Goal: Complete Application Form: Complete application form

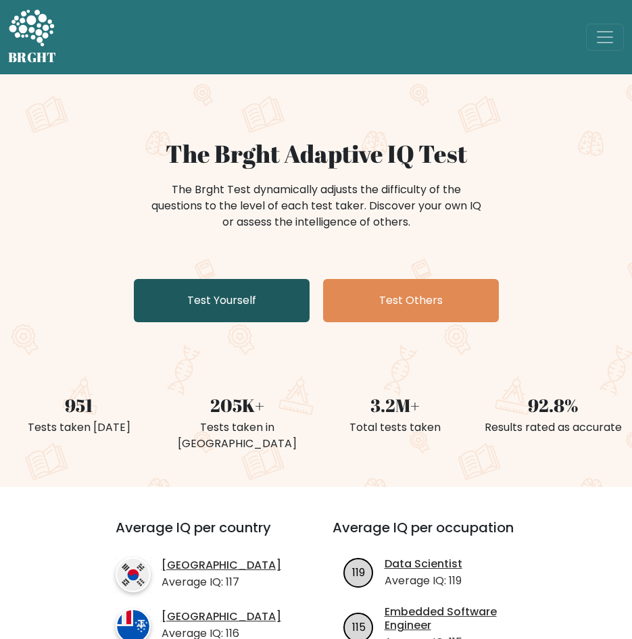
drag, startPoint x: 0, startPoint y: 0, endPoint x: 255, endPoint y: 303, distance: 395.8
click at [255, 303] on link "Test Yourself" at bounding box center [222, 300] width 176 height 43
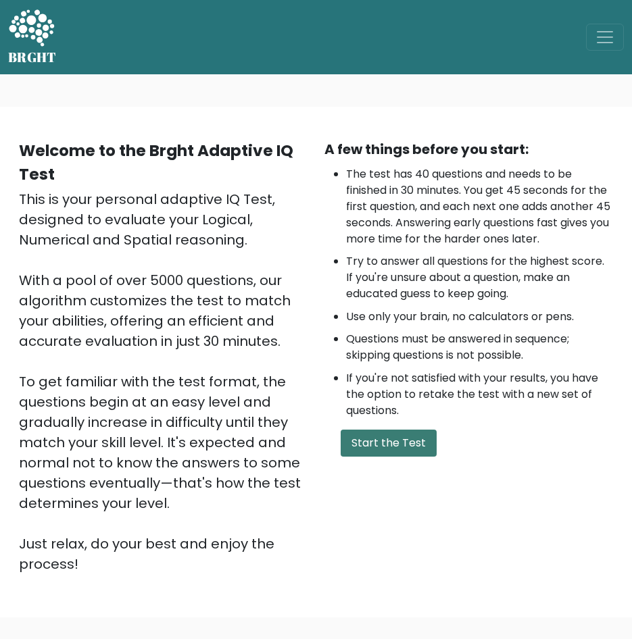
click at [396, 441] on button "Start the Test" at bounding box center [389, 443] width 96 height 27
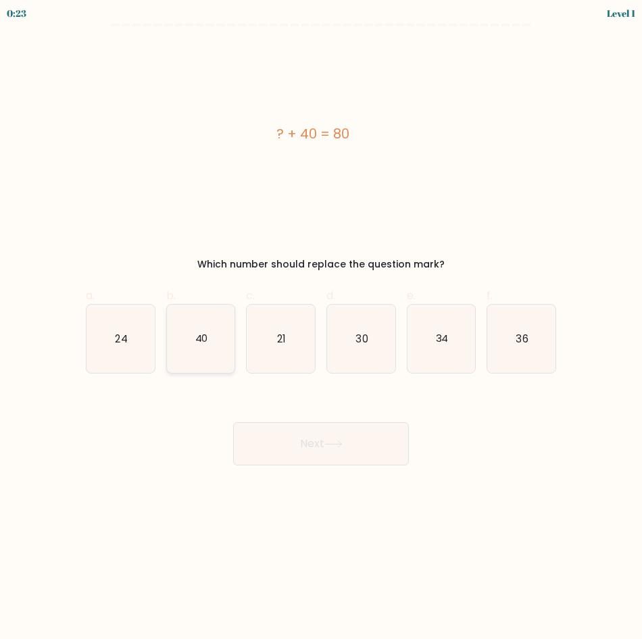
click at [211, 342] on icon "40" at bounding box center [201, 339] width 68 height 68
click at [321, 329] on input "b. 40" at bounding box center [321, 324] width 1 height 9
radio input "true"
click at [306, 440] on button "Next" at bounding box center [321, 443] width 176 height 43
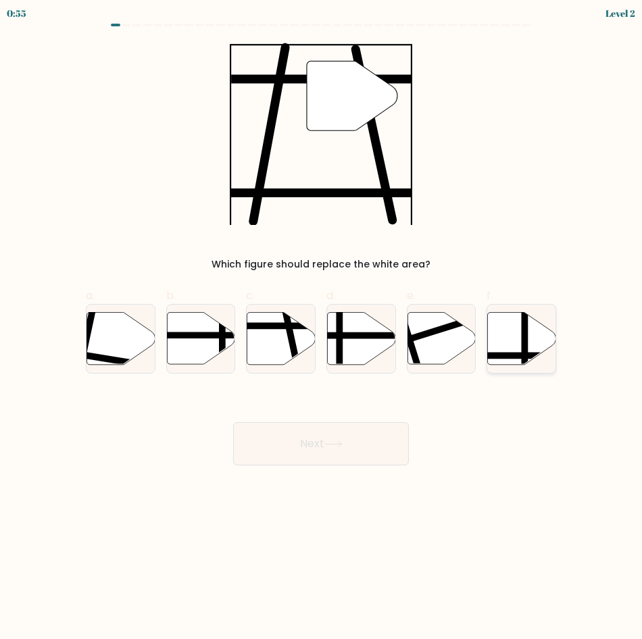
click at [532, 344] on icon at bounding box center [522, 338] width 68 height 52
click at [322, 329] on input "f." at bounding box center [321, 324] width 1 height 9
radio input "true"
click at [365, 445] on button "Next" at bounding box center [321, 443] width 176 height 43
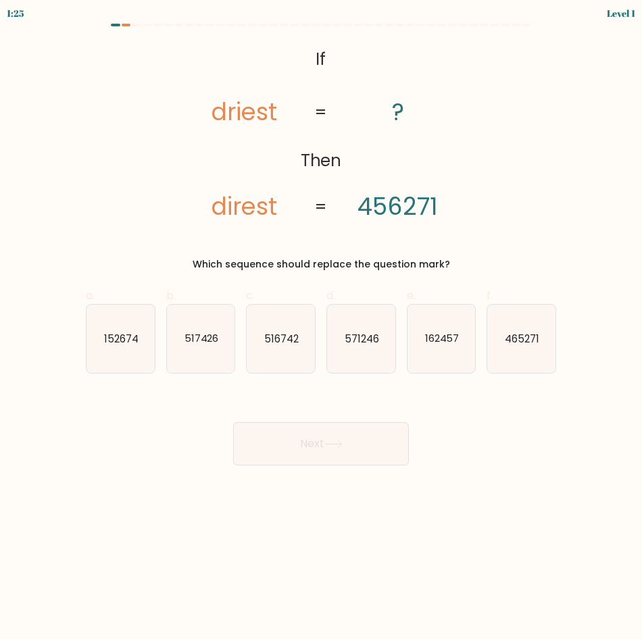
drag, startPoint x: 353, startPoint y: 337, endPoint x: 354, endPoint y: 394, distance: 56.8
click at [353, 337] on text "571246" at bounding box center [362, 338] width 34 height 14
click at [322, 329] on input "d. 571246" at bounding box center [321, 324] width 1 height 9
radio input "true"
click at [357, 441] on button "Next" at bounding box center [321, 443] width 176 height 43
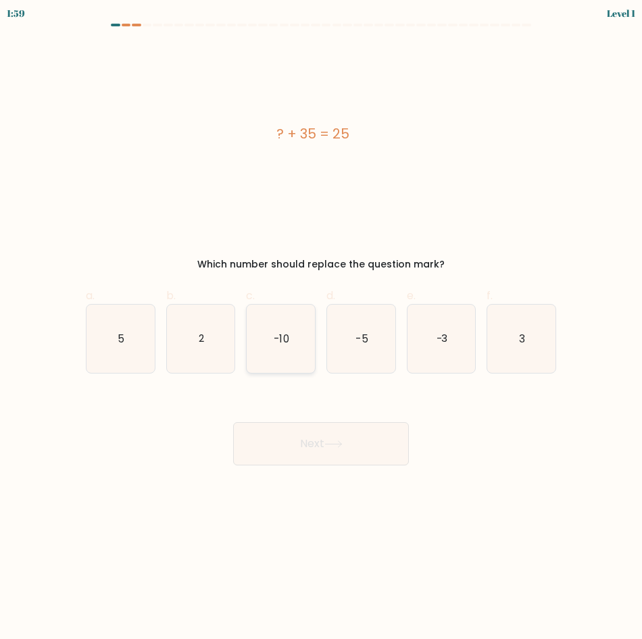
click at [260, 332] on icon "-10" at bounding box center [281, 339] width 68 height 68
click at [321, 329] on input "c. -10" at bounding box center [321, 324] width 1 height 9
radio input "true"
click at [352, 437] on button "Next" at bounding box center [321, 443] width 176 height 43
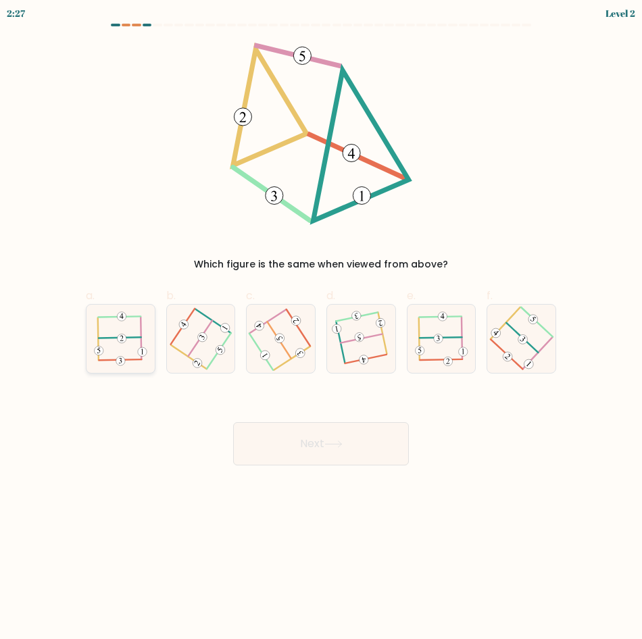
click at [144, 327] on icon at bounding box center [120, 339] width 53 height 55
click at [321, 327] on input "a." at bounding box center [321, 324] width 1 height 9
radio input "true"
click at [370, 441] on button "Next" at bounding box center [321, 443] width 176 height 43
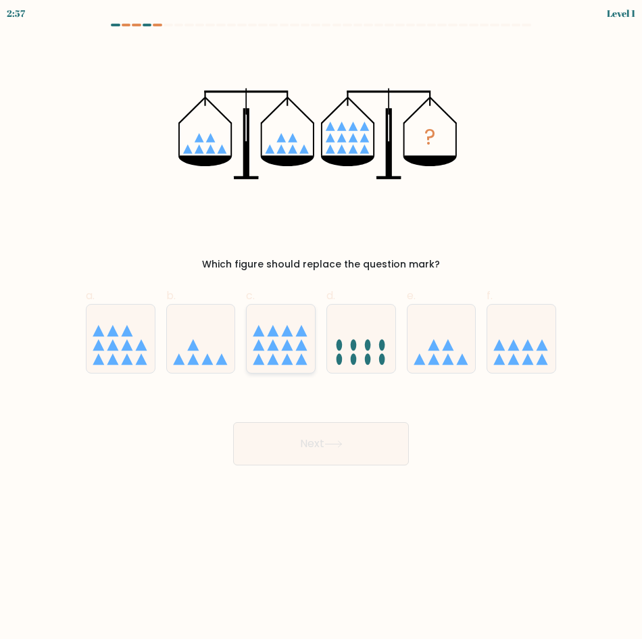
click at [296, 342] on icon at bounding box center [281, 339] width 68 height 56
click at [321, 329] on input "c." at bounding box center [321, 324] width 1 height 9
radio input "true"
click at [308, 432] on button "Next" at bounding box center [321, 443] width 176 height 43
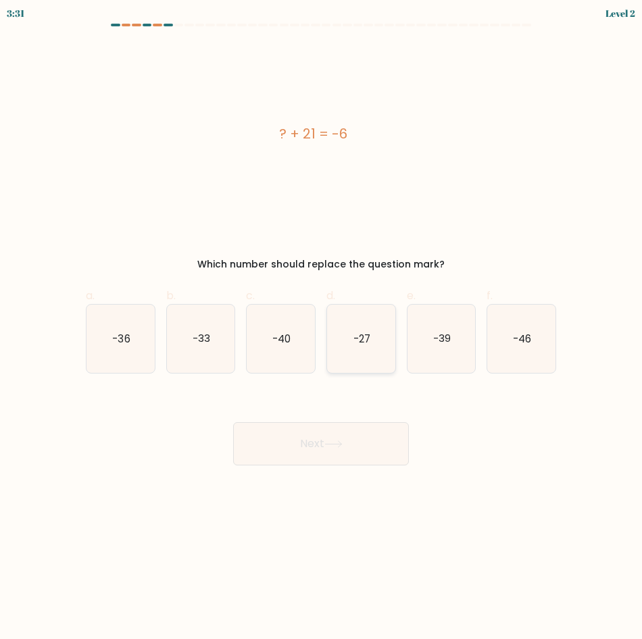
click at [366, 346] on icon "-27" at bounding box center [361, 339] width 68 height 68
click at [322, 329] on input "d. -27" at bounding box center [321, 324] width 1 height 9
radio input "true"
click at [360, 443] on button "Next" at bounding box center [321, 443] width 176 height 43
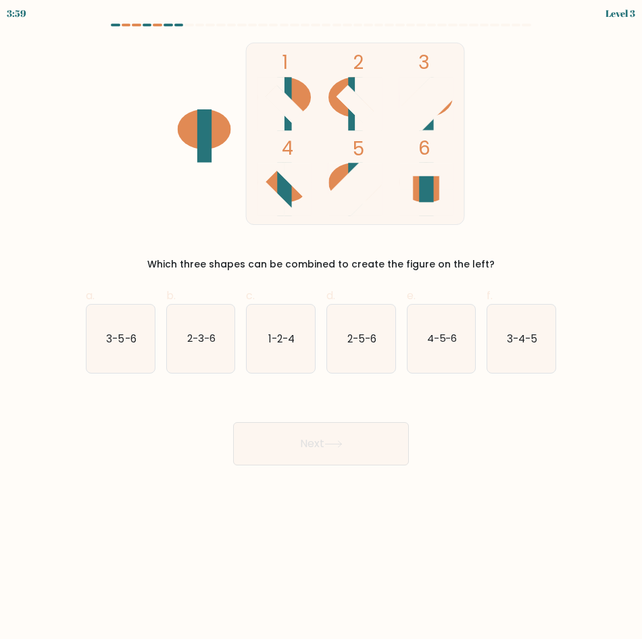
drag, startPoint x: 117, startPoint y: 310, endPoint x: 155, endPoint y: 358, distance: 61.0
click at [117, 311] on icon "3-5-6" at bounding box center [121, 339] width 68 height 68
click at [321, 320] on input "a. 3-5-6" at bounding box center [321, 324] width 1 height 9
radio input "true"
click at [322, 456] on button "Next" at bounding box center [321, 443] width 176 height 43
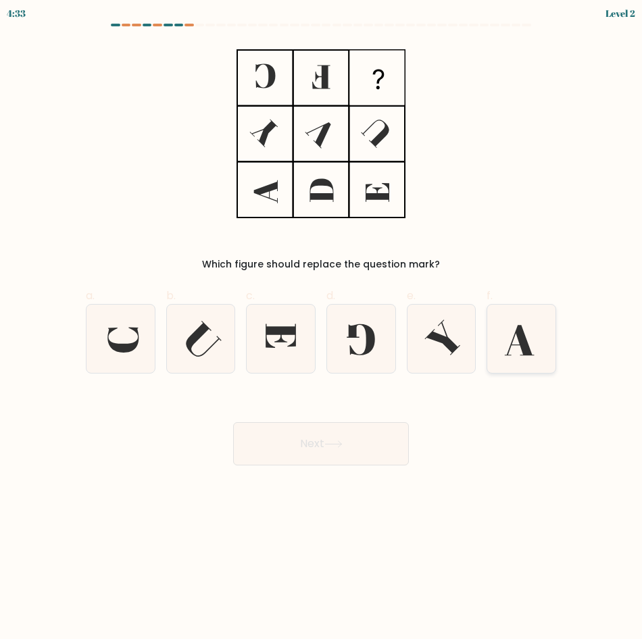
click at [520, 338] on icon at bounding box center [519, 340] width 29 height 30
click at [322, 329] on input "f." at bounding box center [321, 324] width 1 height 9
radio input "true"
click at [366, 443] on button "Next" at bounding box center [321, 443] width 176 height 43
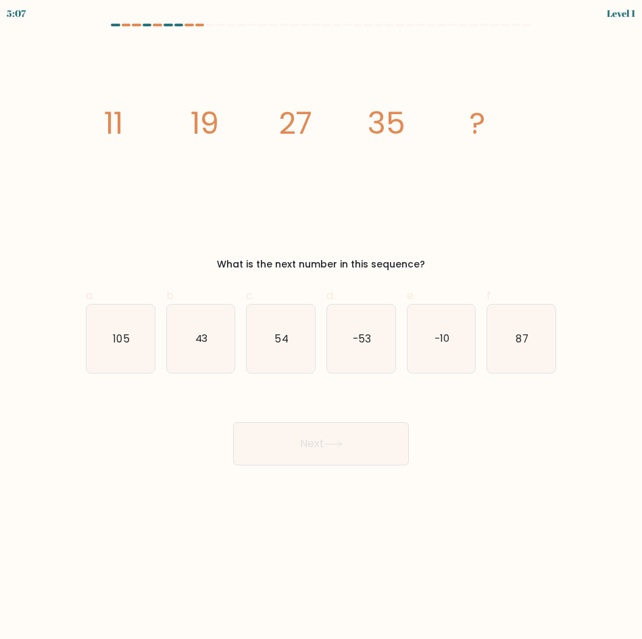
drag, startPoint x: 207, startPoint y: 349, endPoint x: 287, endPoint y: 443, distance: 124.2
click at [209, 349] on icon "43" at bounding box center [201, 339] width 68 height 68
click at [321, 329] on input "b. 43" at bounding box center [321, 324] width 1 height 9
radio input "true"
click at [326, 451] on button "Next" at bounding box center [321, 443] width 176 height 43
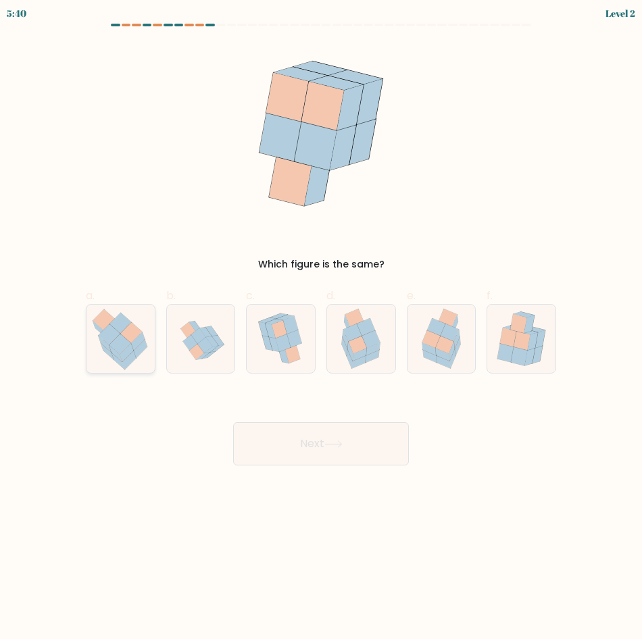
click at [95, 352] on icon at bounding box center [121, 339] width 64 height 68
click at [321, 329] on input "a." at bounding box center [321, 324] width 1 height 9
radio input "true"
click at [255, 430] on button "Next" at bounding box center [321, 443] width 176 height 43
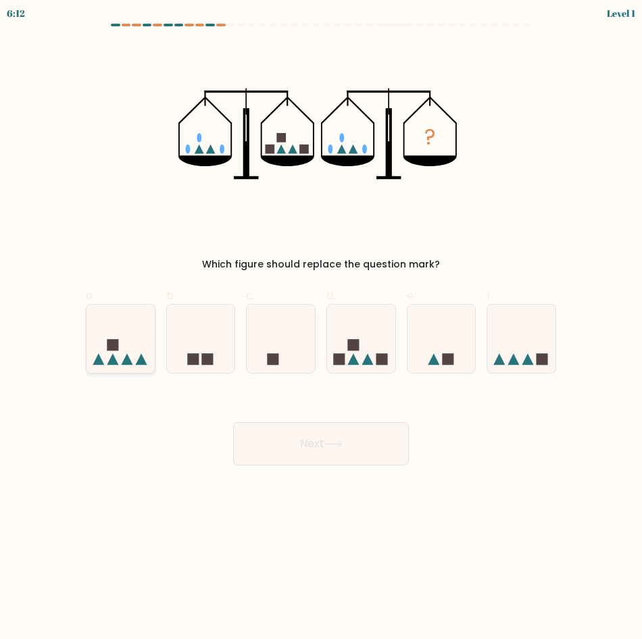
click at [120, 347] on icon at bounding box center [121, 339] width 68 height 56
click at [321, 329] on input "a." at bounding box center [321, 324] width 1 height 9
radio input "true"
click at [225, 346] on icon at bounding box center [201, 339] width 68 height 56
click at [321, 329] on input "b." at bounding box center [321, 324] width 1 height 9
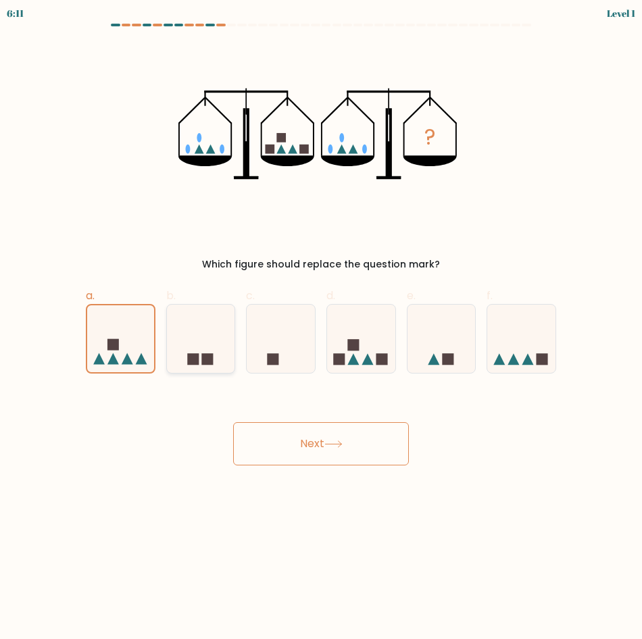
radio input "true"
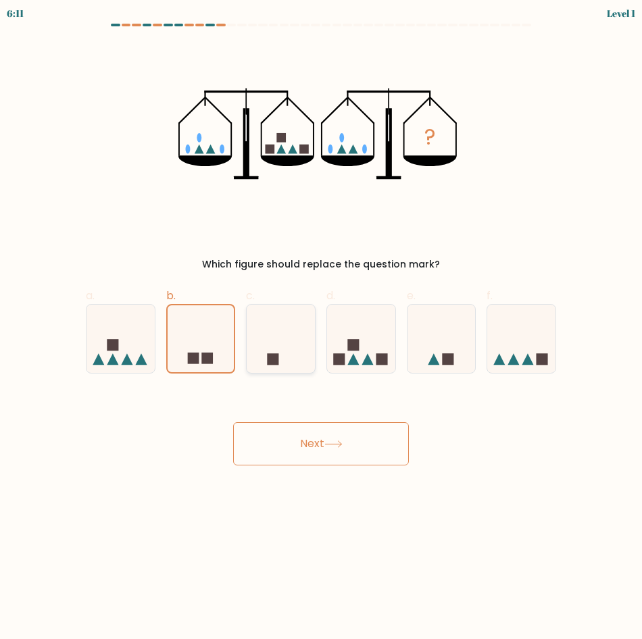
click at [291, 343] on icon at bounding box center [281, 339] width 68 height 56
click at [321, 329] on input "c." at bounding box center [321, 324] width 1 height 9
radio input "true"
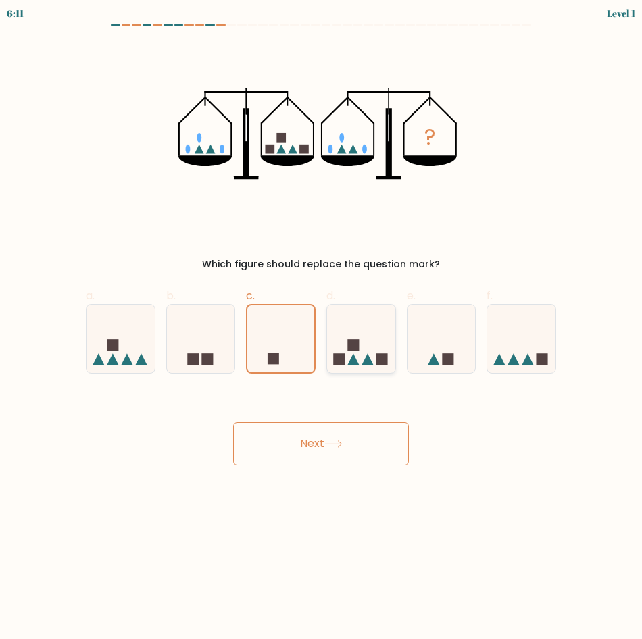
click at [363, 340] on icon at bounding box center [361, 339] width 68 height 56
click at [322, 329] on input "d." at bounding box center [321, 324] width 1 height 9
radio input "true"
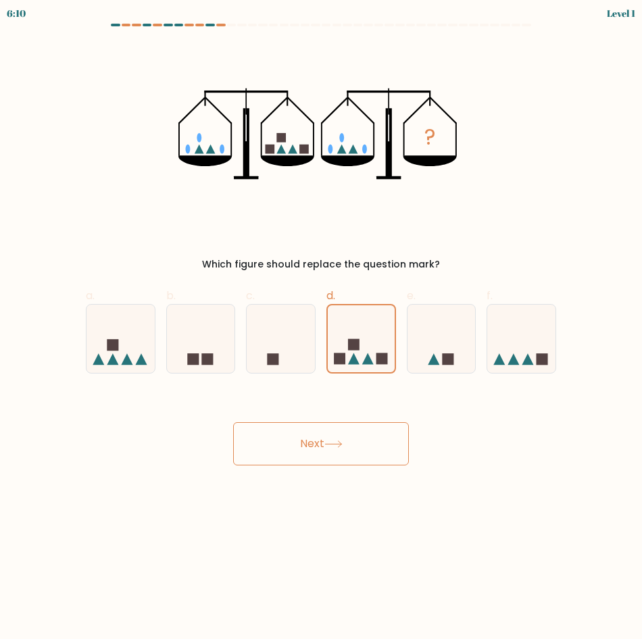
click at [332, 456] on button "Next" at bounding box center [321, 443] width 176 height 43
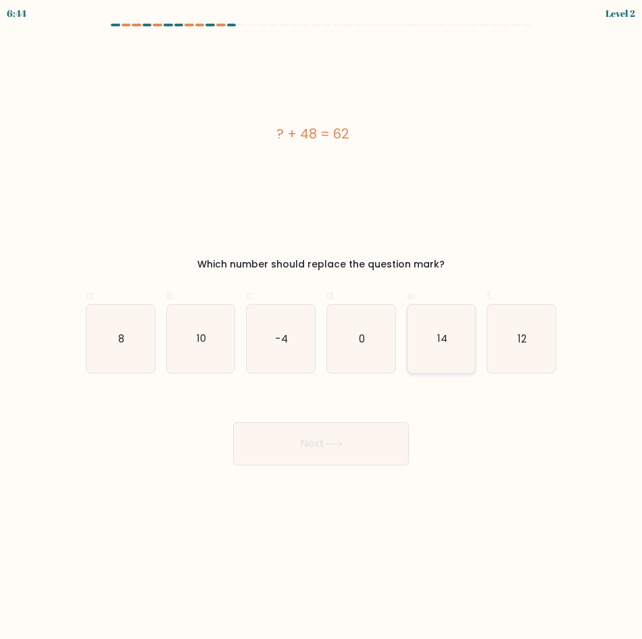
drag, startPoint x: 431, startPoint y: 356, endPoint x: 427, endPoint y: 366, distance: 10.9
click at [431, 356] on icon "14" at bounding box center [442, 339] width 68 height 68
click at [322, 329] on input "e. 14" at bounding box center [321, 324] width 1 height 9
radio input "true"
click at [343, 441] on icon at bounding box center [333, 444] width 18 height 7
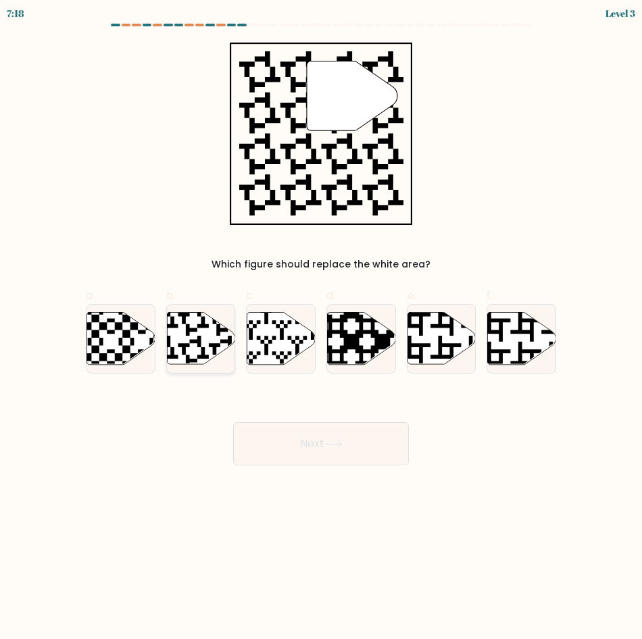
drag, startPoint x: 197, startPoint y: 320, endPoint x: 204, endPoint y: 335, distance: 17.2
click at [197, 320] on icon at bounding box center [201, 338] width 68 height 52
click at [321, 320] on input "b." at bounding box center [321, 324] width 1 height 9
radio input "true"
click at [293, 441] on button "Next" at bounding box center [321, 443] width 176 height 43
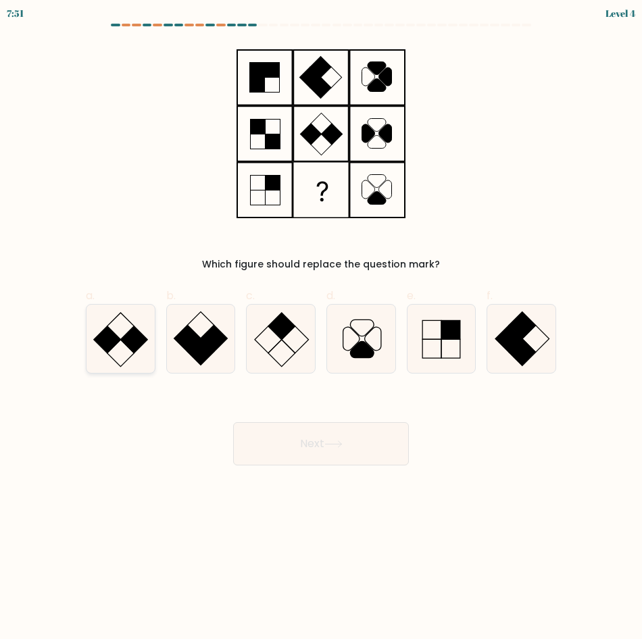
click at [122, 340] on rect at bounding box center [133, 340] width 27 height 27
click at [321, 329] on input "a." at bounding box center [321, 324] width 1 height 9
radio input "true"
click at [299, 440] on button "Next" at bounding box center [321, 443] width 176 height 43
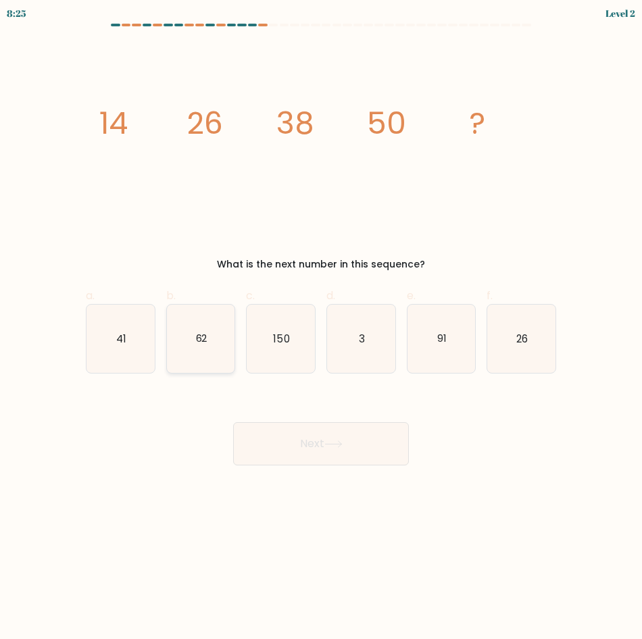
click at [204, 343] on text "62" at bounding box center [200, 338] width 11 height 14
click at [321, 329] on input "b. 62" at bounding box center [321, 324] width 1 height 9
radio input "true"
click at [322, 421] on div "Next" at bounding box center [321, 428] width 487 height 76
click at [343, 445] on icon at bounding box center [333, 444] width 18 height 7
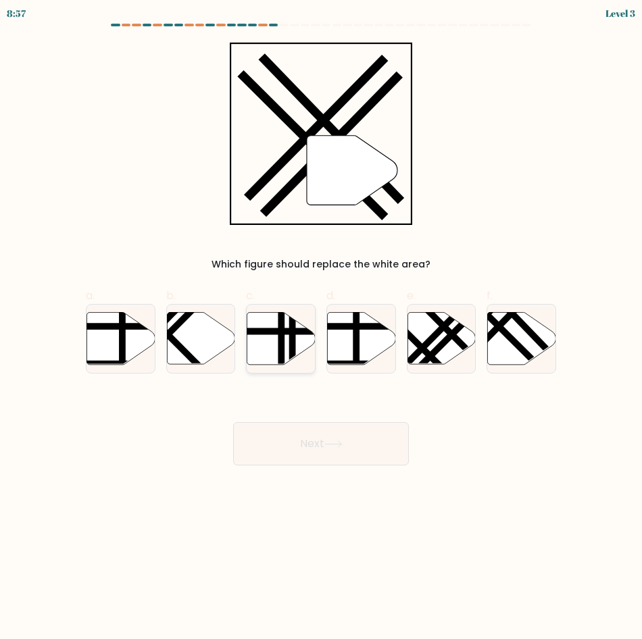
click at [250, 336] on icon at bounding box center [281, 338] width 68 height 52
click at [321, 329] on input "c." at bounding box center [321, 324] width 1 height 9
radio input "true"
click at [371, 336] on icon at bounding box center [361, 338] width 68 height 52
click at [322, 329] on input "d." at bounding box center [321, 324] width 1 height 9
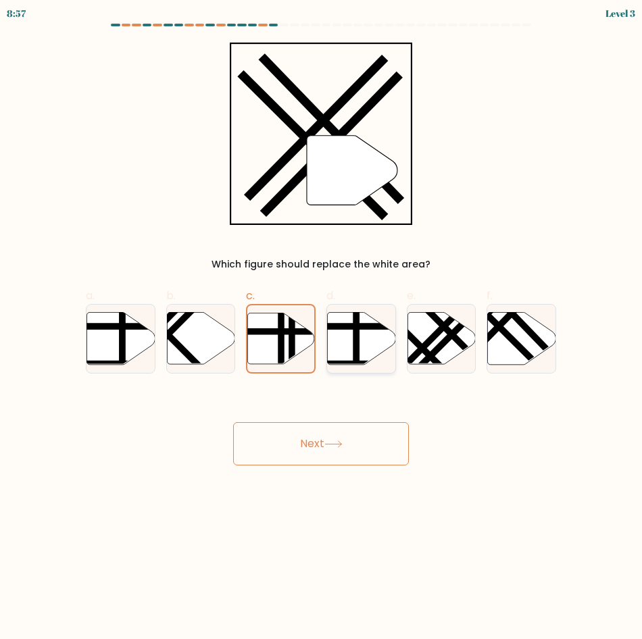
radio input "true"
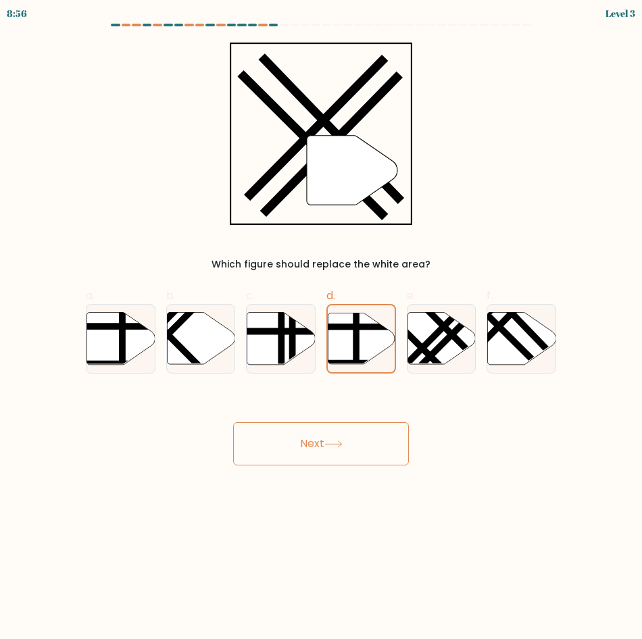
click at [356, 449] on button "Next" at bounding box center [321, 443] width 176 height 43
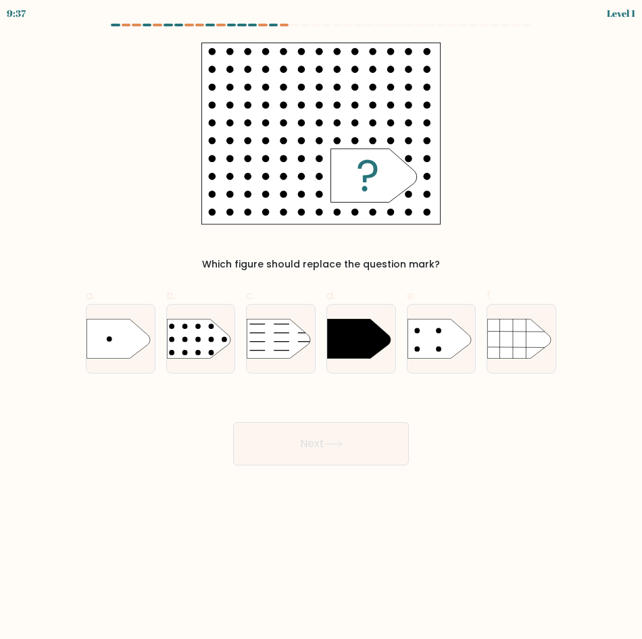
click at [402, 339] on div "e." at bounding box center [442, 331] width 80 height 86
click at [427, 342] on icon at bounding box center [440, 339] width 64 height 40
click at [322, 329] on input "e." at bounding box center [321, 324] width 1 height 9
radio input "true"
click at [202, 345] on rect at bounding box center [159, 308] width 177 height 135
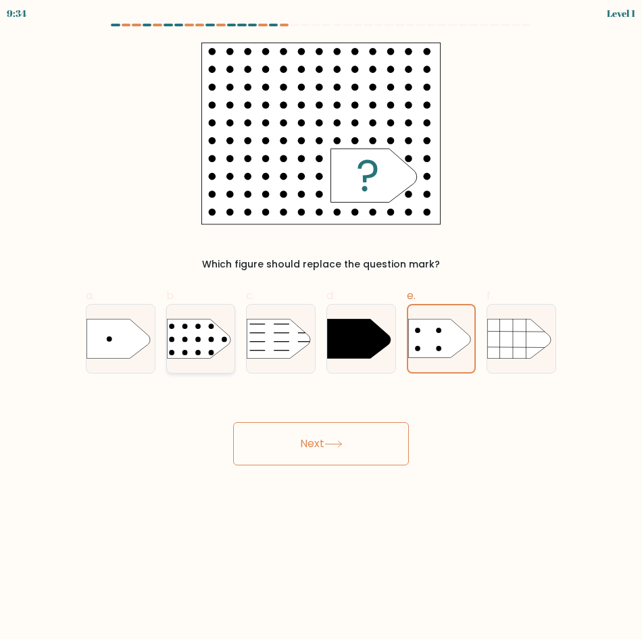
click at [321, 329] on input "b." at bounding box center [321, 324] width 1 height 9
radio input "true"
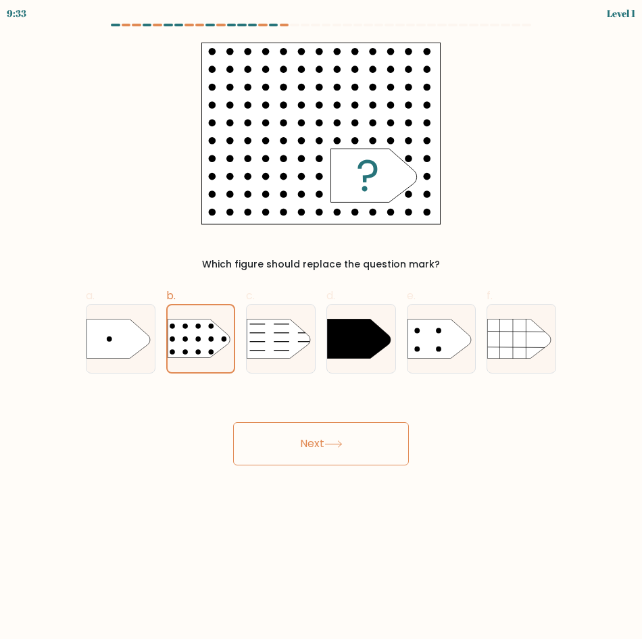
click at [312, 453] on button "Next" at bounding box center [321, 443] width 176 height 43
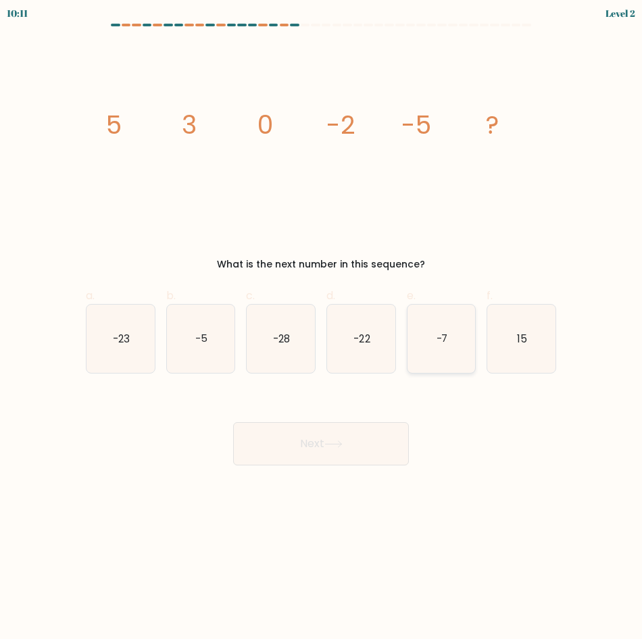
click at [435, 334] on icon "-7" at bounding box center [442, 339] width 68 height 68
click at [322, 329] on input "e. -7" at bounding box center [321, 324] width 1 height 9
radio input "true"
click at [357, 437] on button "Next" at bounding box center [321, 443] width 176 height 43
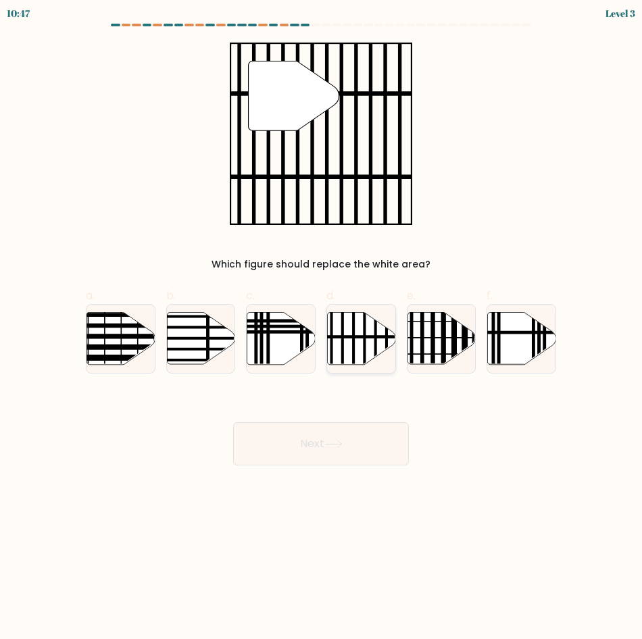
click at [362, 352] on icon at bounding box center [361, 338] width 68 height 52
click at [322, 329] on input "d." at bounding box center [321, 324] width 1 height 9
radio input "true"
click at [328, 443] on icon at bounding box center [333, 444] width 18 height 7
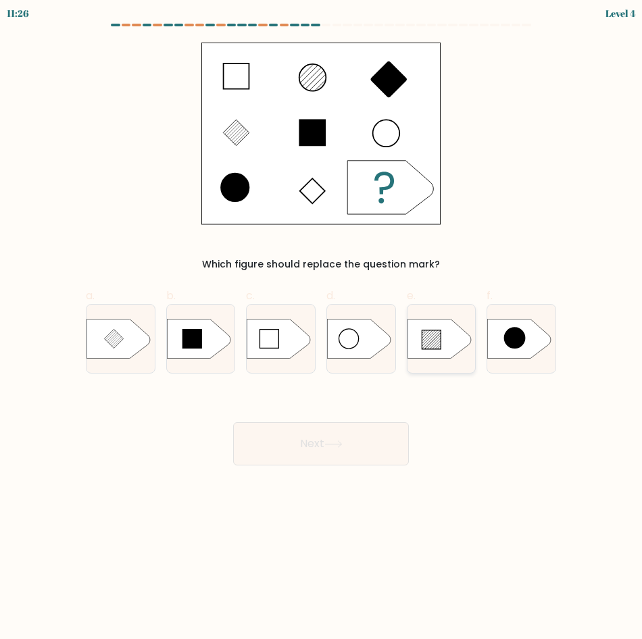
click at [422, 343] on icon at bounding box center [431, 340] width 19 height 19
click at [322, 329] on input "e." at bounding box center [321, 324] width 1 height 9
radio input "true"
click at [301, 439] on button "Next" at bounding box center [321, 443] width 176 height 43
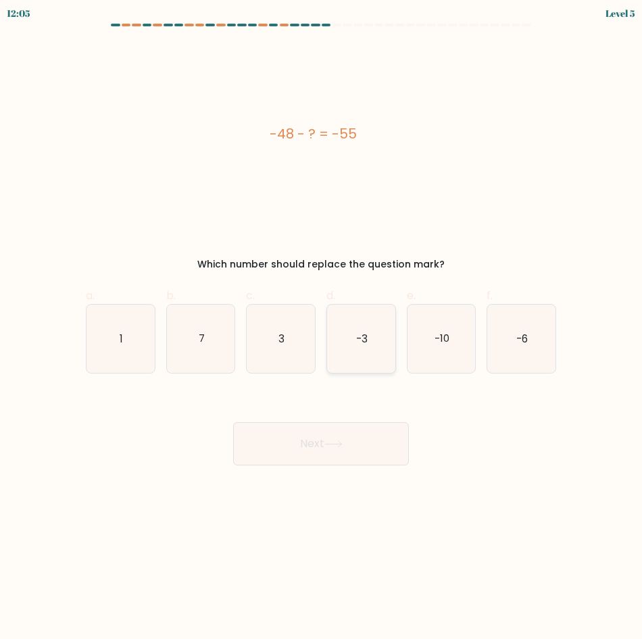
click at [353, 344] on icon "-3" at bounding box center [361, 339] width 68 height 68
click at [322, 329] on input "d. -3" at bounding box center [321, 324] width 1 height 9
radio input "true"
click at [509, 346] on icon "-6" at bounding box center [521, 339] width 68 height 68
click at [322, 329] on input "f. -6" at bounding box center [321, 324] width 1 height 9
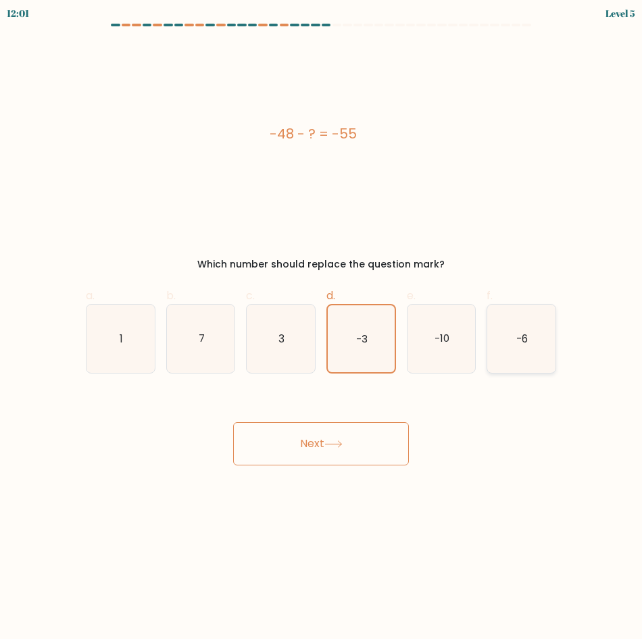
radio input "true"
click at [199, 329] on icon "7" at bounding box center [201, 339] width 68 height 68
click at [321, 329] on input "b. 7" at bounding box center [321, 324] width 1 height 9
radio input "true"
click at [337, 462] on button "Next" at bounding box center [321, 443] width 176 height 43
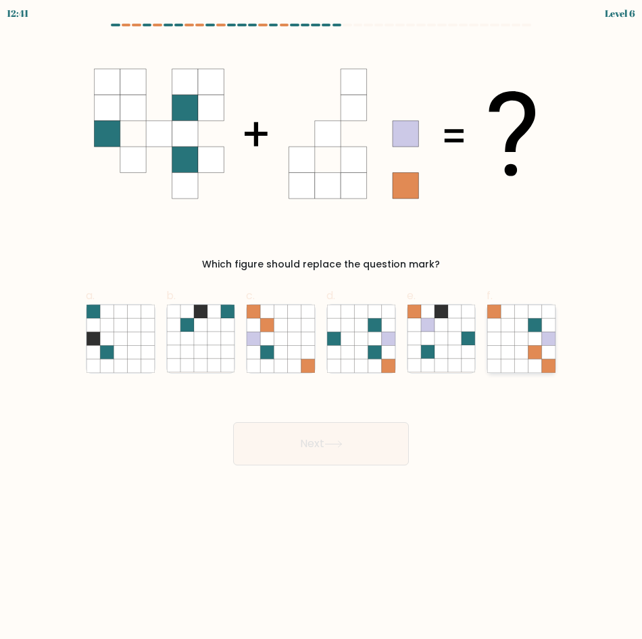
click at [487, 345] on icon at bounding box center [521, 339] width 68 height 68
click at [322, 329] on input "f." at bounding box center [321, 324] width 1 height 9
radio input "true"
click at [341, 435] on button "Next" at bounding box center [321, 443] width 176 height 43
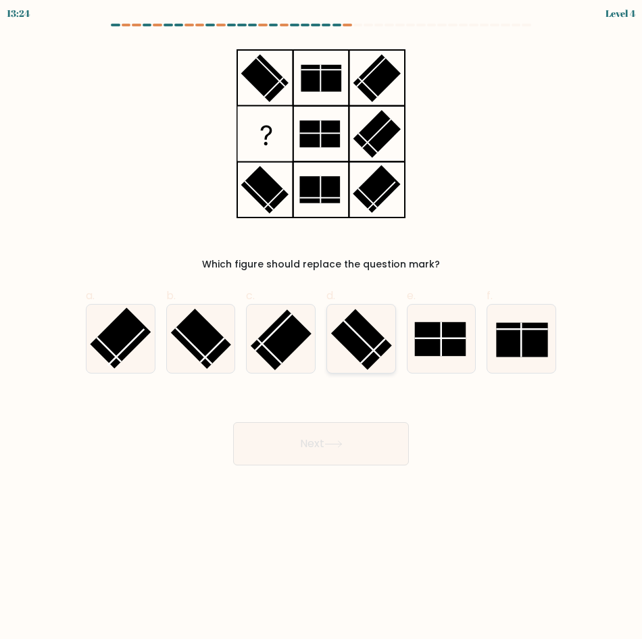
click at [364, 347] on rect at bounding box center [361, 340] width 61 height 61
click at [322, 329] on input "d." at bounding box center [321, 324] width 1 height 9
radio input "true"
click at [357, 446] on button "Next" at bounding box center [321, 443] width 176 height 43
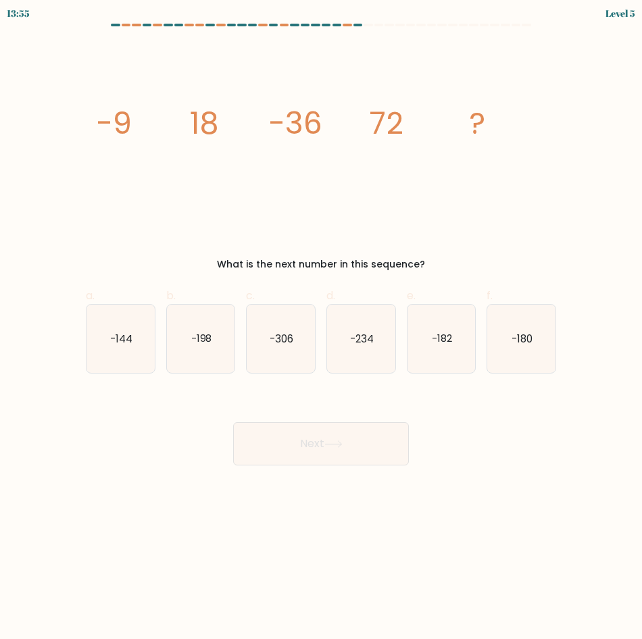
click at [137, 341] on icon "-144" at bounding box center [121, 339] width 68 height 68
click at [321, 329] on input "a. -144" at bounding box center [321, 324] width 1 height 9
radio input "true"
click at [359, 459] on button "Next" at bounding box center [321, 443] width 176 height 43
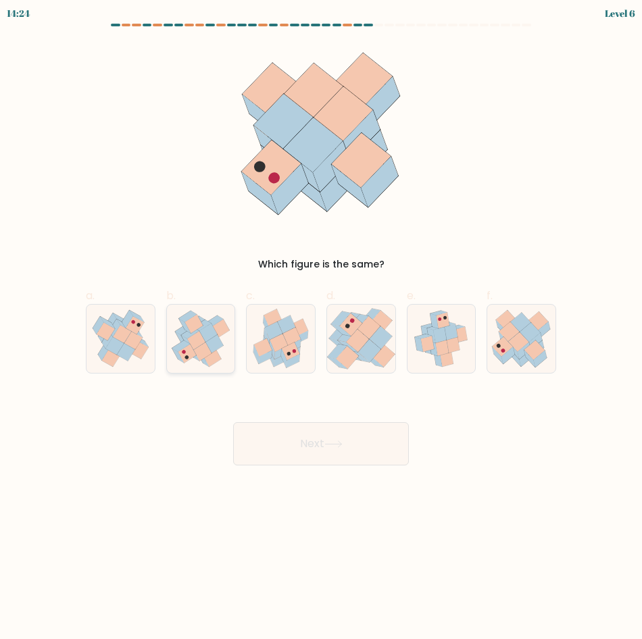
click at [178, 335] on icon at bounding box center [181, 339] width 12 height 14
click at [321, 329] on input "b." at bounding box center [321, 324] width 1 height 9
radio input "true"
click at [335, 439] on button "Next" at bounding box center [321, 443] width 176 height 43
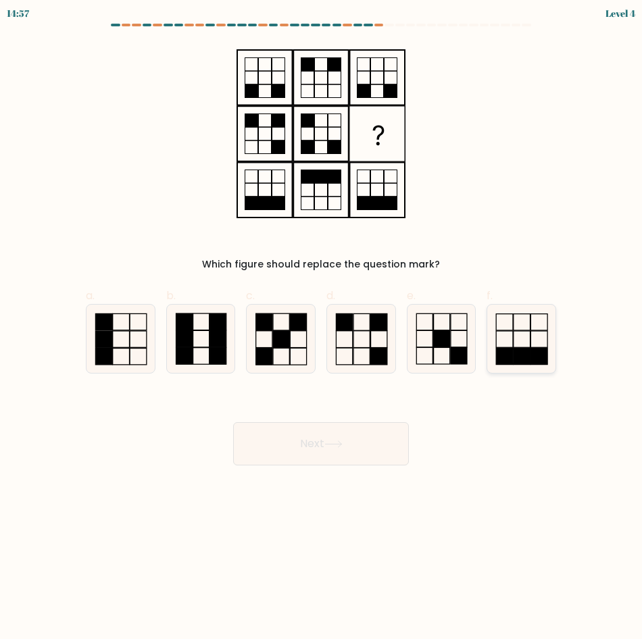
click at [518, 347] on rect at bounding box center [522, 339] width 17 height 16
click at [322, 329] on input "f." at bounding box center [321, 324] width 1 height 9
radio input "true"
click at [438, 352] on icon at bounding box center [442, 339] width 68 height 68
click at [322, 329] on input "e." at bounding box center [321, 324] width 1 height 9
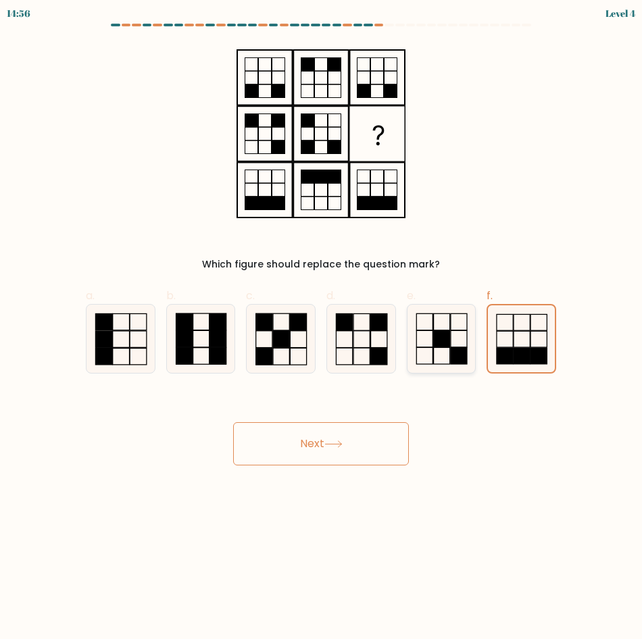
radio input "true"
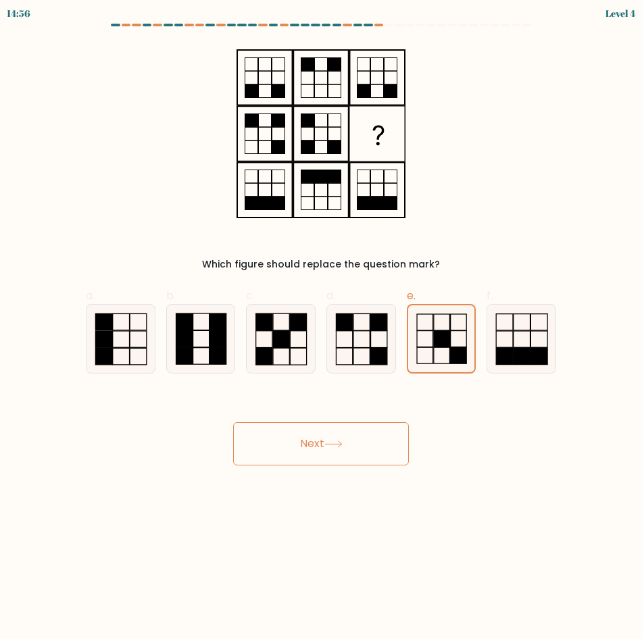
click at [366, 448] on button "Next" at bounding box center [321, 443] width 176 height 43
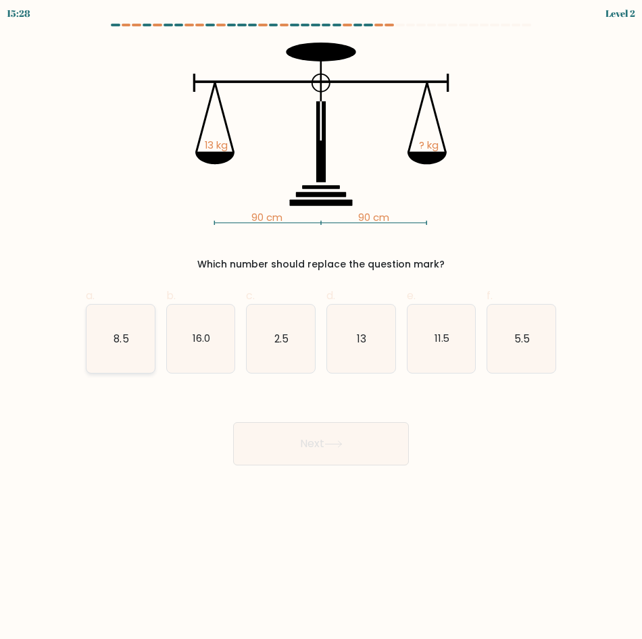
click at [119, 339] on icon "8.5" at bounding box center [121, 339] width 68 height 68
drag, startPoint x: 120, startPoint y: 339, endPoint x: 258, endPoint y: 342, distance: 138.6
click at [201, 340] on text "16.0" at bounding box center [202, 338] width 18 height 14
click at [321, 329] on input "b. 16.0" at bounding box center [321, 324] width 1 height 9
radio input "true"
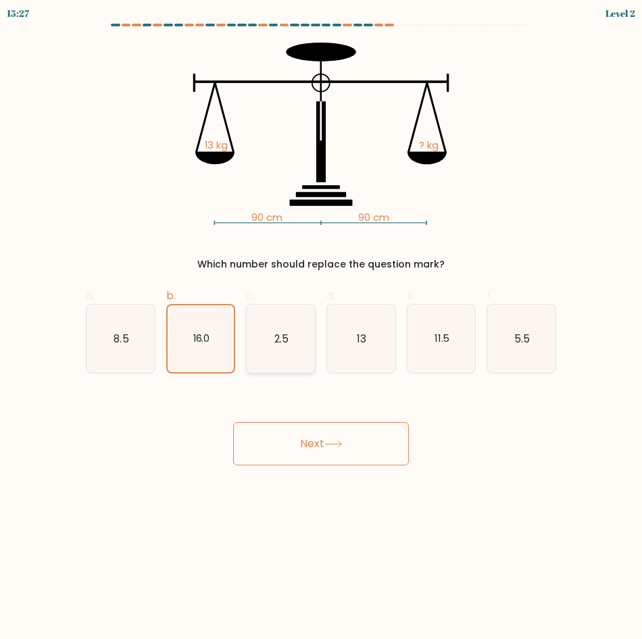
click at [283, 342] on text "2.5" at bounding box center [281, 338] width 14 height 14
click at [321, 329] on input "c. 2.5" at bounding box center [321, 324] width 1 height 9
radio input "true"
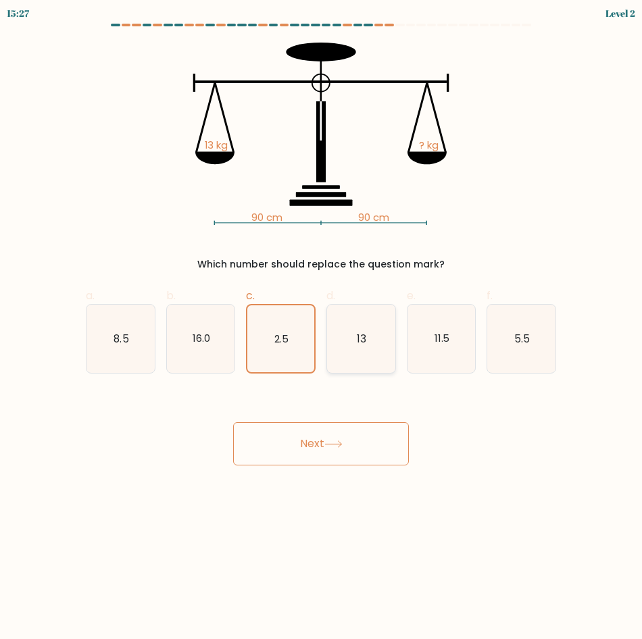
click at [371, 349] on icon "13" at bounding box center [361, 339] width 68 height 68
click at [322, 329] on input "d. 13" at bounding box center [321, 324] width 1 height 9
radio input "true"
click at [356, 441] on button "Next" at bounding box center [321, 443] width 176 height 43
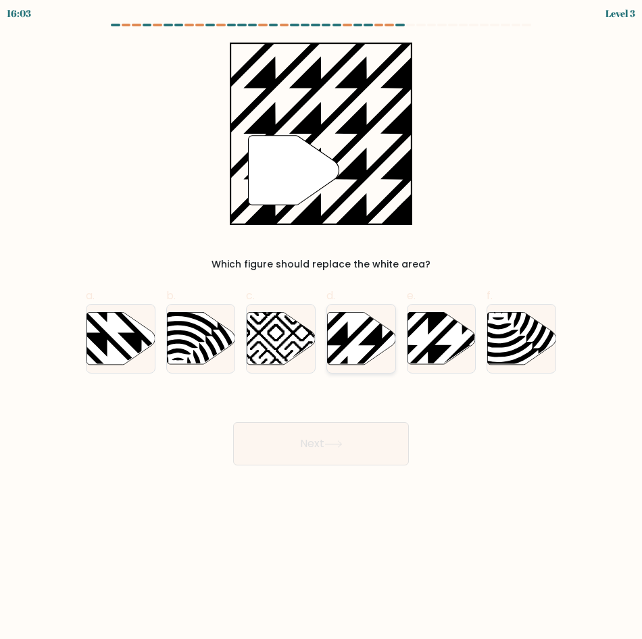
click at [374, 341] on icon at bounding box center [382, 311] width 137 height 137
click at [322, 329] on input "d." at bounding box center [321, 324] width 1 height 9
radio input "true"
click at [366, 441] on button "Next" at bounding box center [321, 443] width 176 height 43
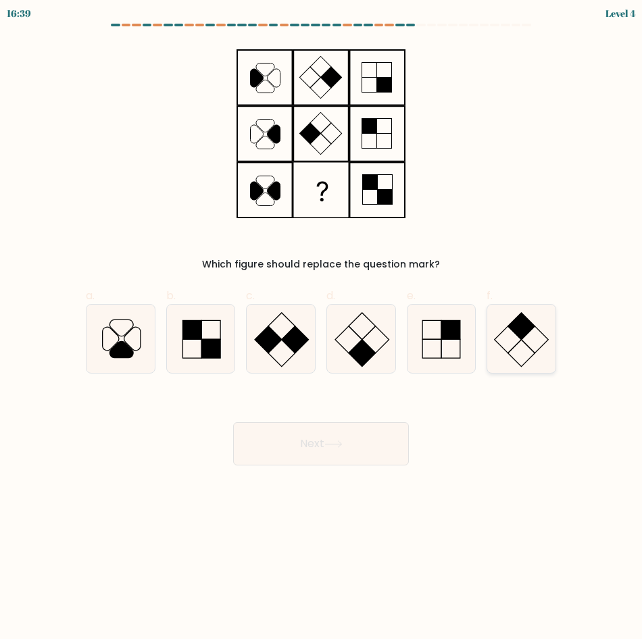
click at [535, 352] on icon at bounding box center [521, 339] width 68 height 68
click at [322, 329] on input "f." at bounding box center [321, 324] width 1 height 9
radio input "true"
click at [283, 354] on icon at bounding box center [281, 339] width 68 height 68
click at [321, 329] on input "c." at bounding box center [321, 324] width 1 height 9
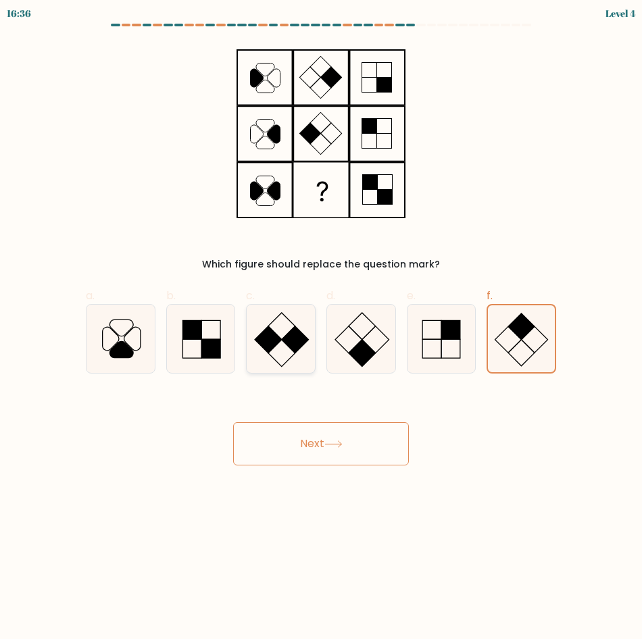
radio input "true"
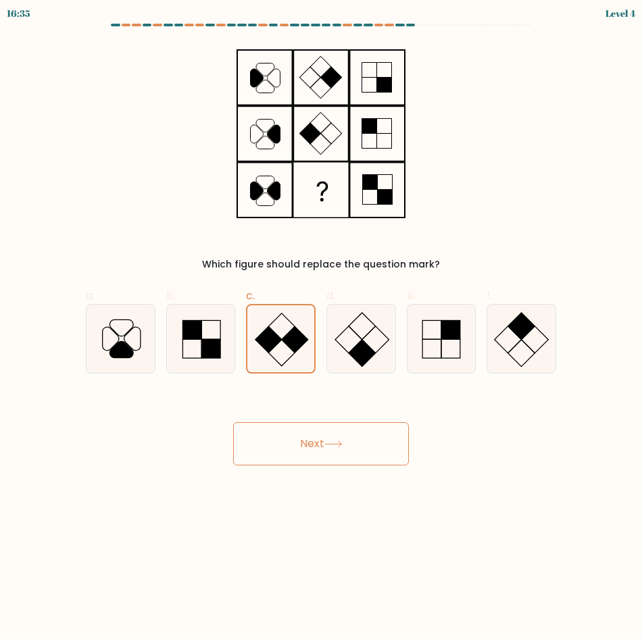
click at [337, 445] on icon at bounding box center [333, 444] width 18 height 7
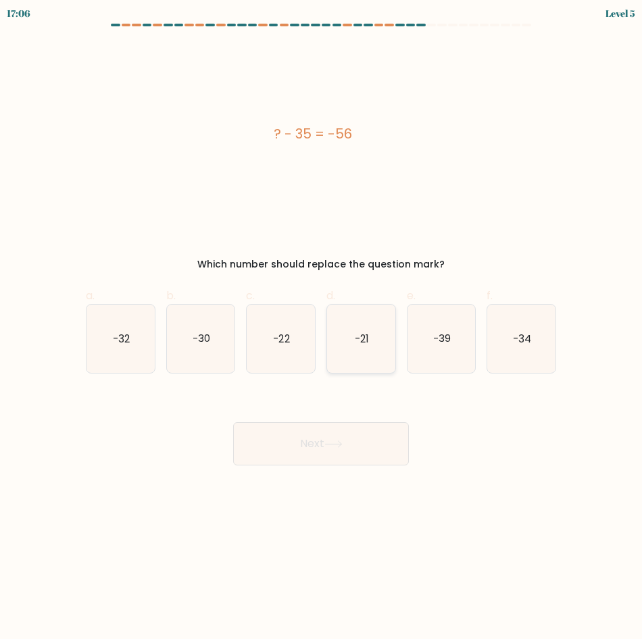
click at [363, 335] on text "-21" at bounding box center [362, 338] width 14 height 14
click at [322, 329] on input "d. -21" at bounding box center [321, 324] width 1 height 9
radio input "true"
click at [338, 444] on icon at bounding box center [333, 444] width 16 height 6
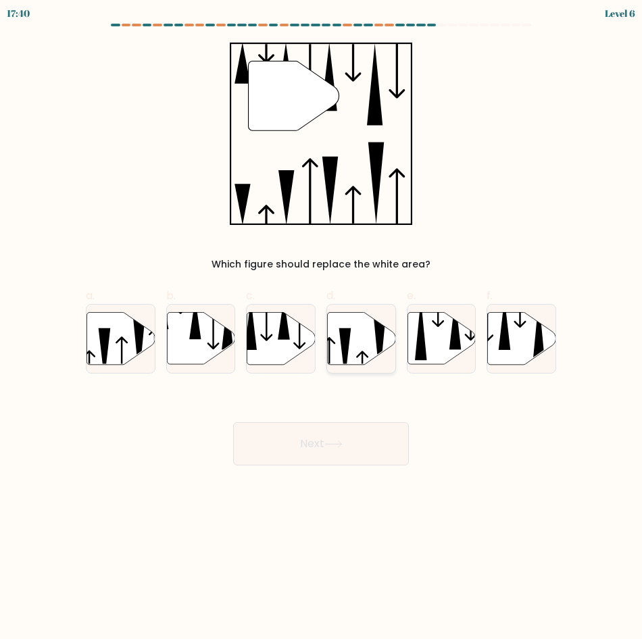
click at [379, 342] on icon at bounding box center [380, 349] width 12 height 62
click at [322, 329] on input "d." at bounding box center [321, 324] width 1 height 9
radio input "true"
click at [373, 443] on button "Next" at bounding box center [321, 443] width 176 height 43
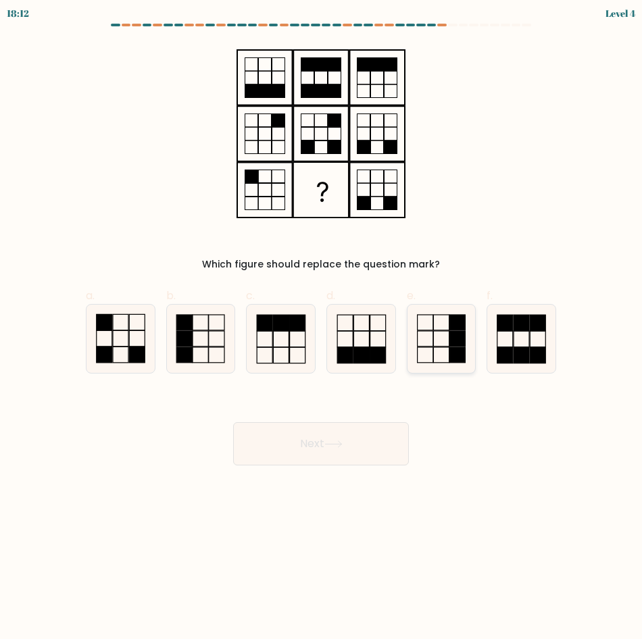
click at [449, 339] on rect at bounding box center [441, 339] width 16 height 16
click at [322, 329] on input "e." at bounding box center [321, 324] width 1 height 9
radio input "true"
click at [362, 439] on button "Next" at bounding box center [321, 443] width 176 height 43
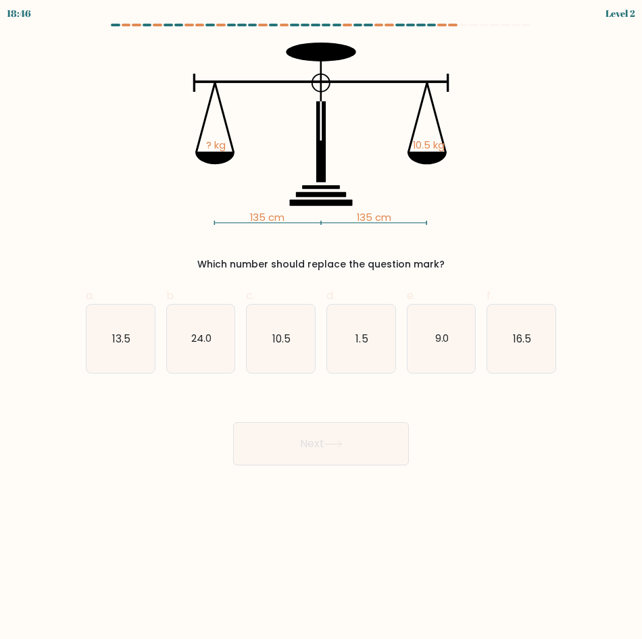
drag, startPoint x: 279, startPoint y: 343, endPoint x: 295, endPoint y: 419, distance: 77.6
click at [279, 345] on text "10.5" at bounding box center [281, 338] width 18 height 14
click at [321, 329] on input "c. 10.5" at bounding box center [321, 324] width 1 height 9
radio input "true"
click at [299, 429] on button "Next" at bounding box center [321, 443] width 176 height 43
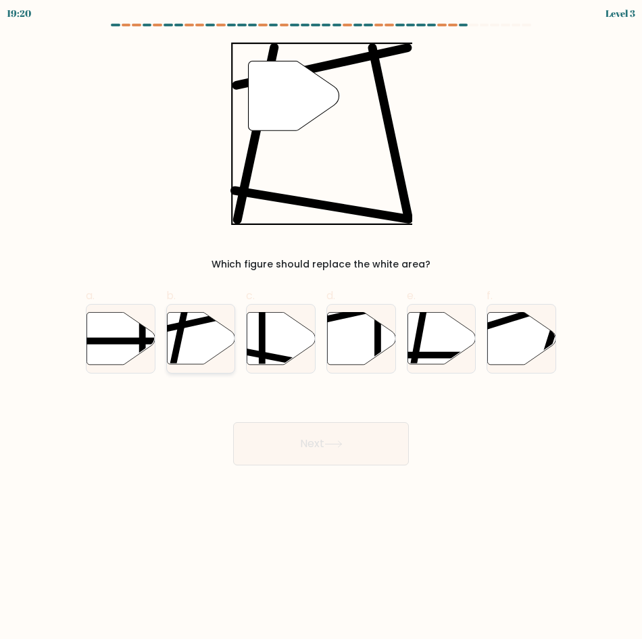
drag, startPoint x: 214, startPoint y: 350, endPoint x: 220, endPoint y: 358, distance: 10.1
click at [214, 350] on icon at bounding box center [201, 338] width 68 height 52
click at [321, 329] on input "b." at bounding box center [321, 324] width 1 height 9
radio input "true"
click at [310, 429] on button "Next" at bounding box center [321, 443] width 176 height 43
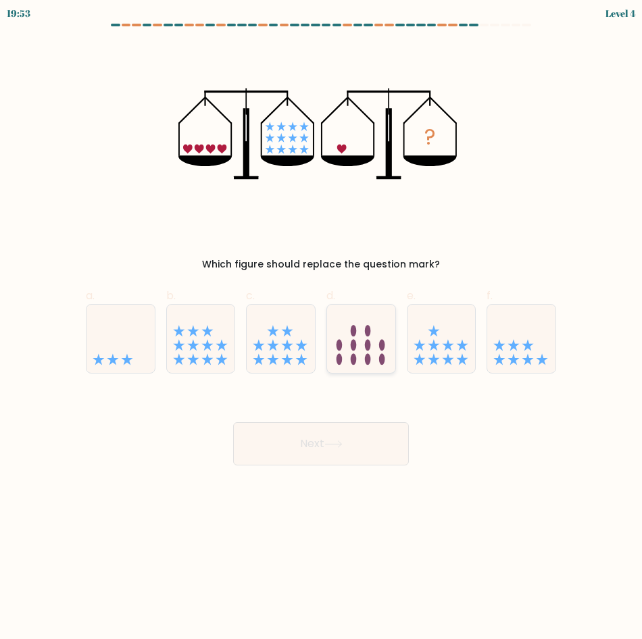
click at [364, 342] on icon at bounding box center [361, 339] width 68 height 56
click at [322, 329] on input "d." at bounding box center [321, 324] width 1 height 9
radio input "true"
click at [356, 445] on button "Next" at bounding box center [321, 443] width 176 height 43
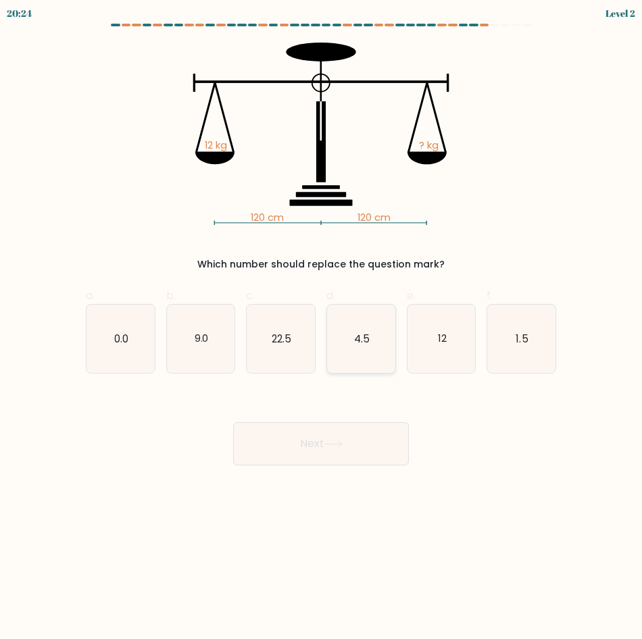
click at [368, 343] on text "4.5" at bounding box center [362, 338] width 16 height 14
click at [322, 329] on input "d. 4.5" at bounding box center [321, 324] width 1 height 9
radio input "true"
click at [462, 349] on icon "12" at bounding box center [442, 339] width 68 height 68
click at [322, 329] on input "e. 12" at bounding box center [321, 324] width 1 height 9
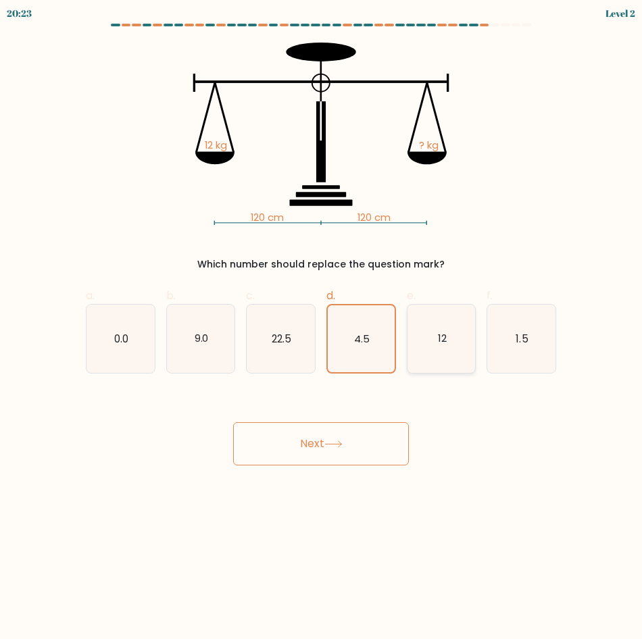
radio input "true"
click at [345, 449] on button "Next" at bounding box center [321, 443] width 176 height 43
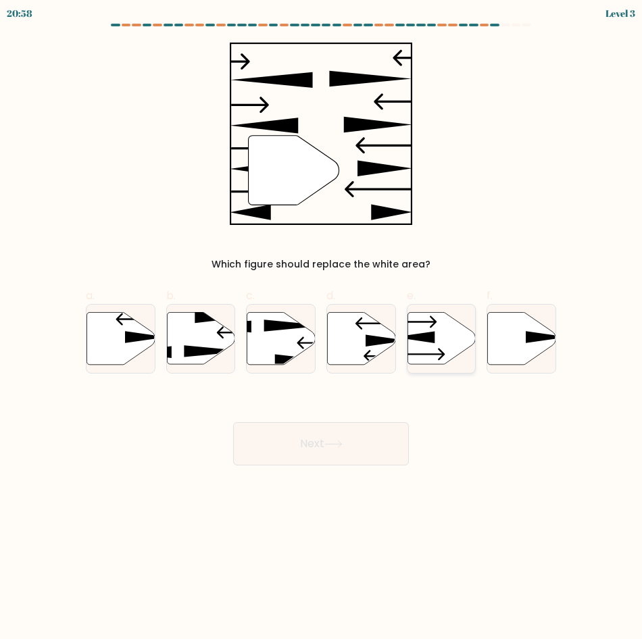
click at [437, 329] on icon at bounding box center [442, 338] width 68 height 52
click at [322, 329] on input "e." at bounding box center [321, 324] width 1 height 9
radio input "true"
click at [115, 334] on icon at bounding box center [121, 338] width 68 height 52
click at [321, 329] on input "a." at bounding box center [321, 324] width 1 height 9
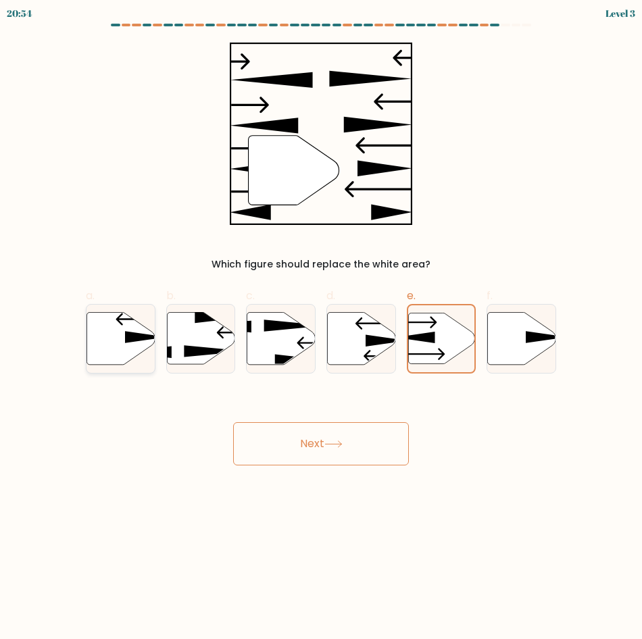
radio input "true"
click at [318, 439] on button "Next" at bounding box center [321, 443] width 176 height 43
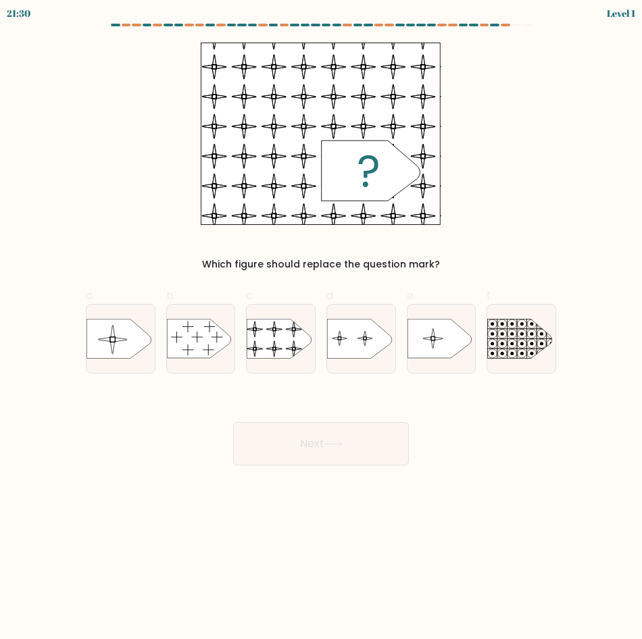
click at [243, 336] on div "c." at bounding box center [281, 331] width 80 height 86
click at [273, 340] on rect at bounding box center [246, 315] width 156 height 118
click at [321, 329] on input "c." at bounding box center [321, 324] width 1 height 9
radio input "true"
click at [313, 466] on body "21:15 Level 1" at bounding box center [321, 319] width 642 height 639
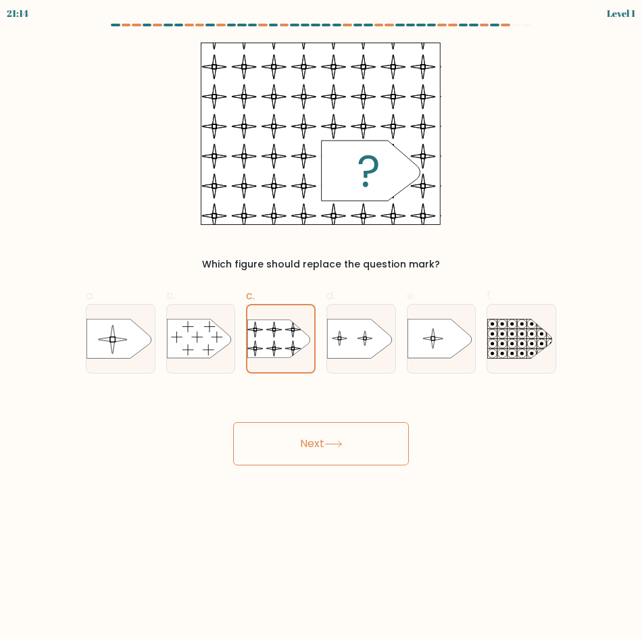
click at [328, 447] on icon at bounding box center [333, 444] width 18 height 7
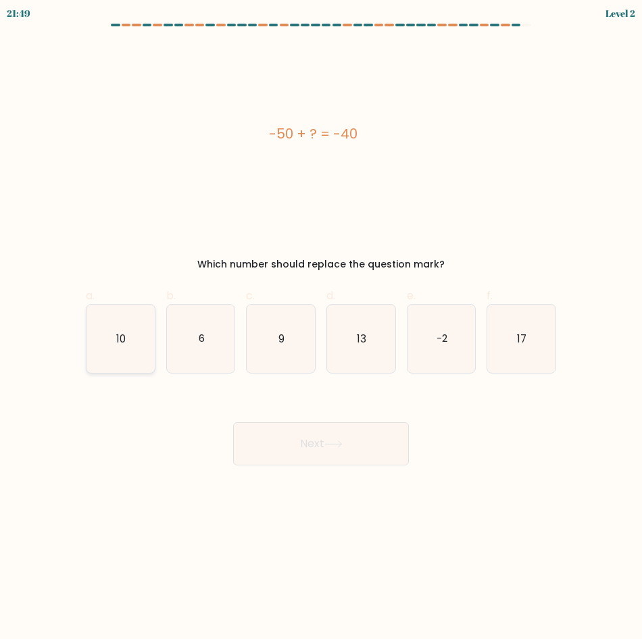
click at [103, 324] on icon "10" at bounding box center [121, 339] width 68 height 68
click at [321, 324] on input "a. 10" at bounding box center [321, 324] width 1 height 9
radio input "true"
click at [345, 448] on button "Next" at bounding box center [321, 443] width 176 height 43
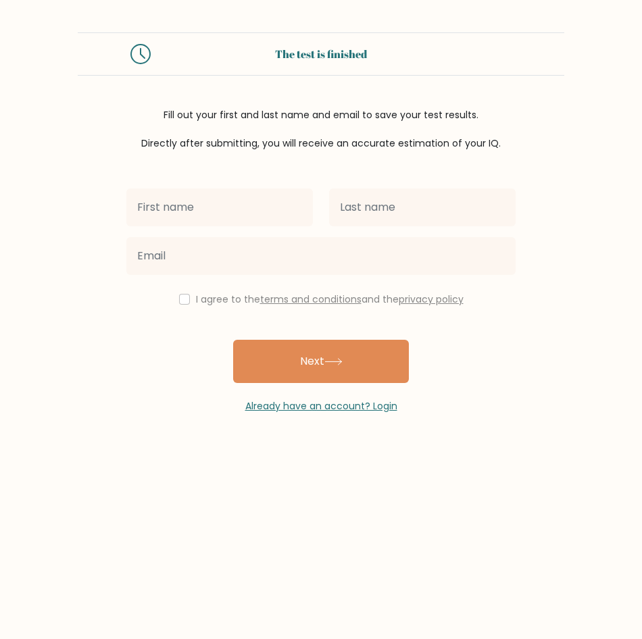
click at [236, 213] on input "text" at bounding box center [219, 208] width 187 height 38
type input "Chelsie Kyla"
type input "Cantos"
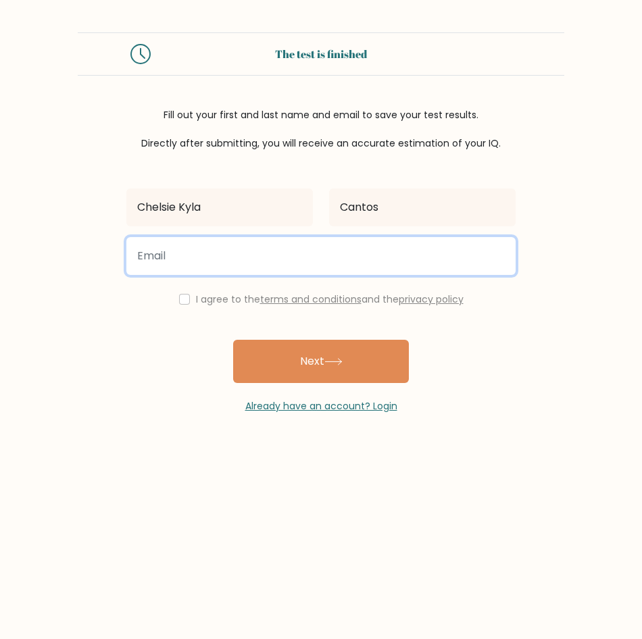
type input "[EMAIL_ADDRESS][DOMAIN_NAME]"
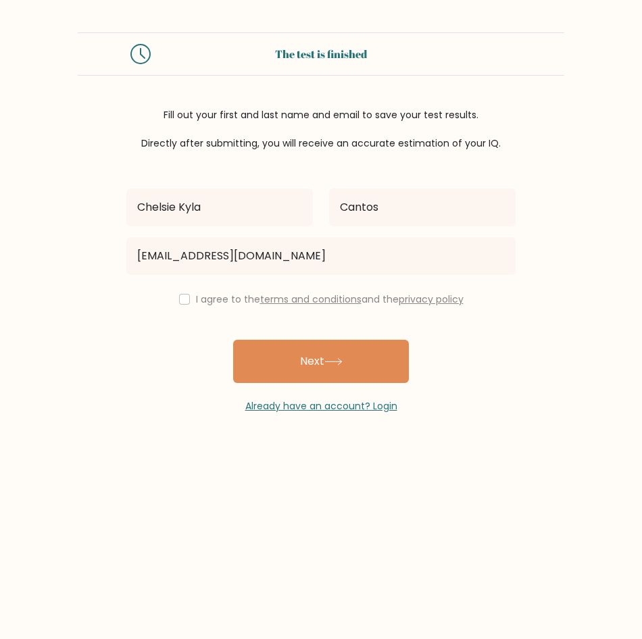
click at [189, 293] on div "I agree to the terms and conditions and the privacy policy" at bounding box center [321, 299] width 406 height 16
click at [181, 299] on input "checkbox" at bounding box center [184, 299] width 11 height 11
checkbox input "true"
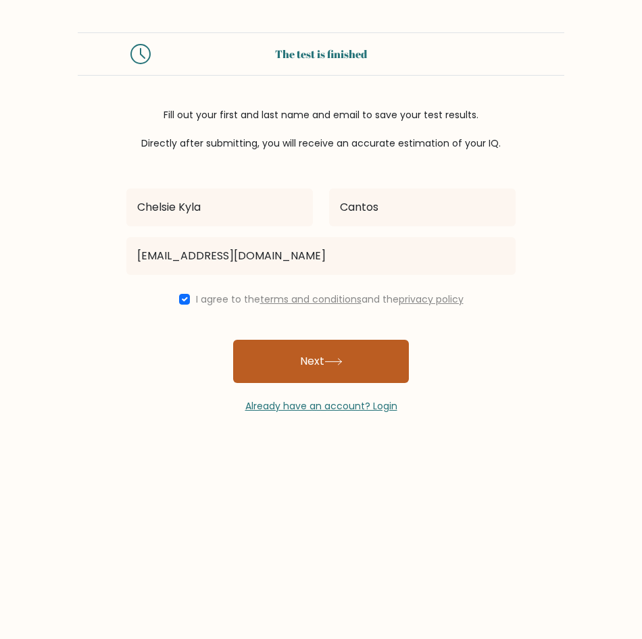
click at [322, 366] on button "Next" at bounding box center [321, 361] width 176 height 43
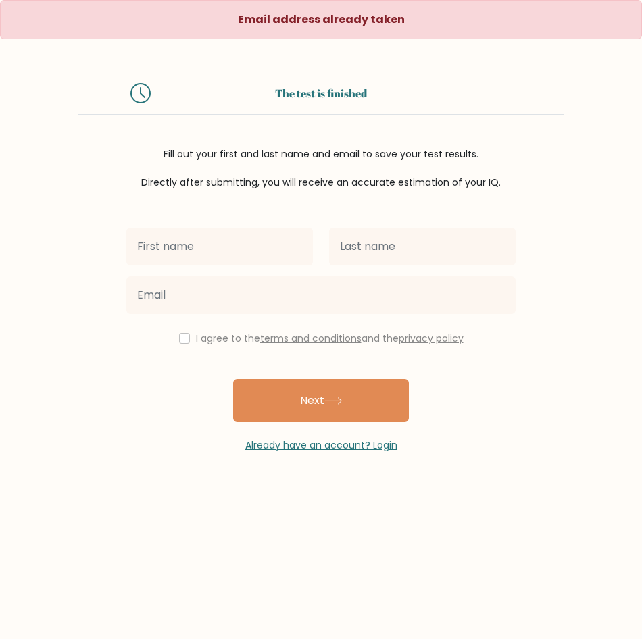
drag, startPoint x: 289, startPoint y: 153, endPoint x: 429, endPoint y: 158, distance: 140.0
click at [429, 158] on div "Fill out your first and last name and email to save your test results. Directly…" at bounding box center [321, 168] width 487 height 43
drag, startPoint x: 266, startPoint y: 181, endPoint x: 345, endPoint y: 187, distance: 80.0
click at [345, 187] on div "Fill out your first and last name and email to save your test results. Directly…" at bounding box center [321, 168] width 487 height 43
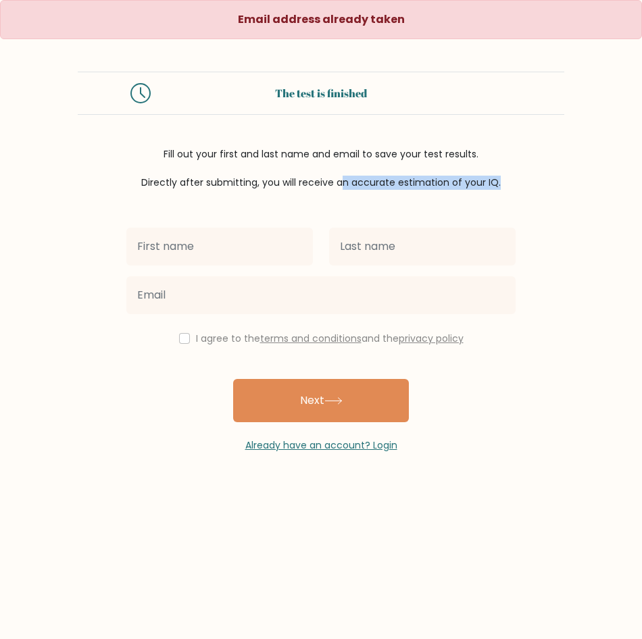
click at [345, 187] on div "Fill out your first and last name and email to save your test results. Directly…" at bounding box center [321, 168] width 487 height 43
drag, startPoint x: 194, startPoint y: 153, endPoint x: 285, endPoint y: 154, distance: 91.3
click at [285, 154] on div "Fill out your first and last name and email to save your test results. Directly…" at bounding box center [321, 168] width 487 height 43
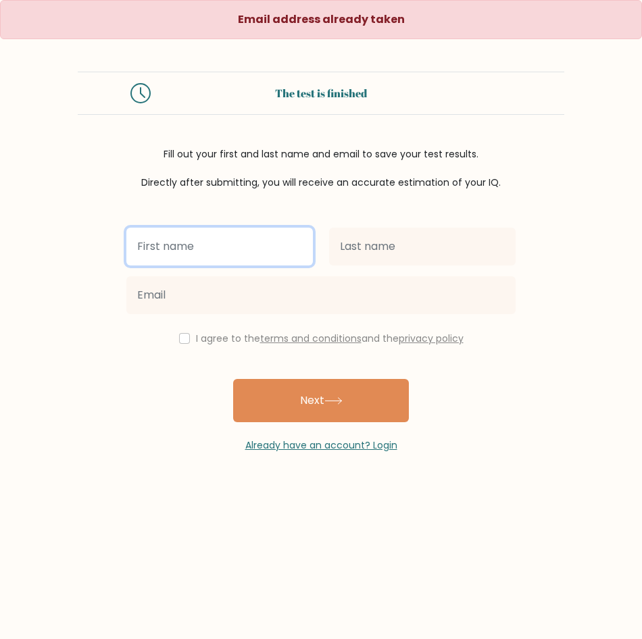
click at [249, 235] on input "text" at bounding box center [219, 247] width 187 height 38
type input "Chelsie Kyla"
type input "Cantos"
type input "jela_cantos@yahoo.com"
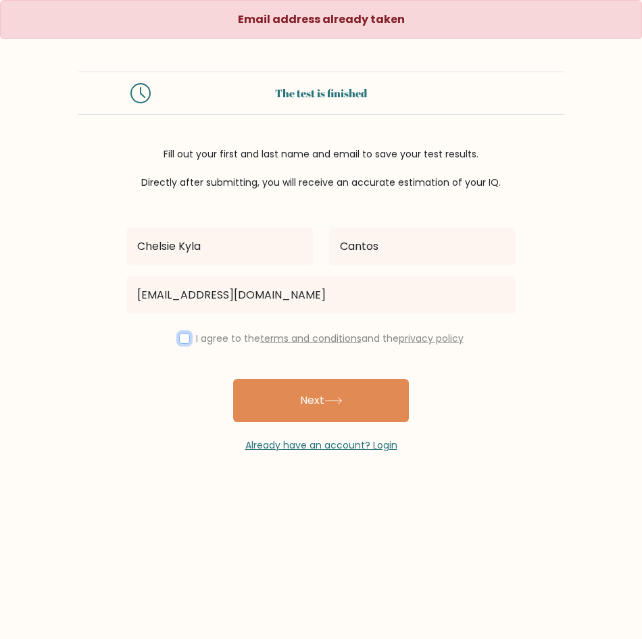
click at [185, 340] on input "checkbox" at bounding box center [184, 338] width 11 height 11
checkbox input "true"
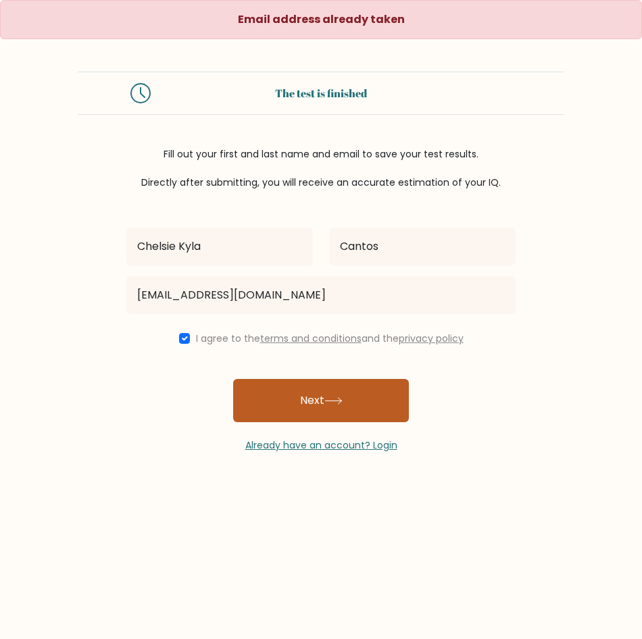
click at [304, 395] on button "Next" at bounding box center [321, 400] width 176 height 43
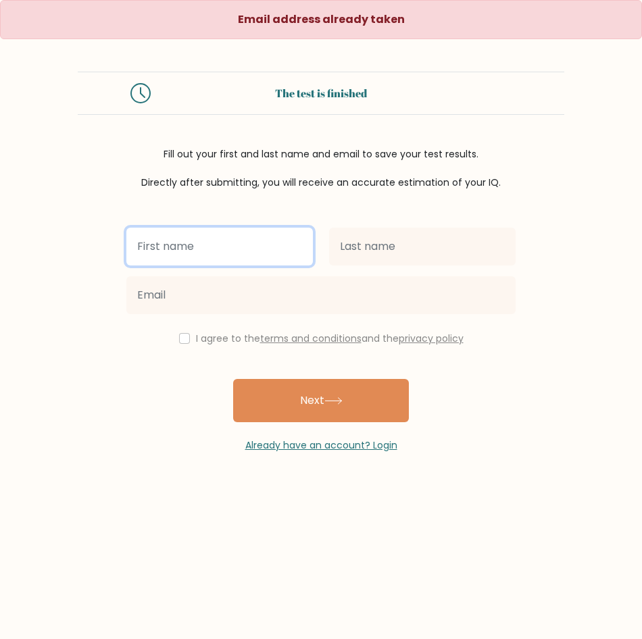
click at [203, 249] on input "text" at bounding box center [219, 247] width 187 height 38
type input "d"
type input "c"
drag, startPoint x: 218, startPoint y: 238, endPoint x: 116, endPoint y: 243, distance: 102.2
click at [117, 242] on form "The test is finished Fill out your first and last name and email to save your t…" at bounding box center [321, 262] width 642 height 381
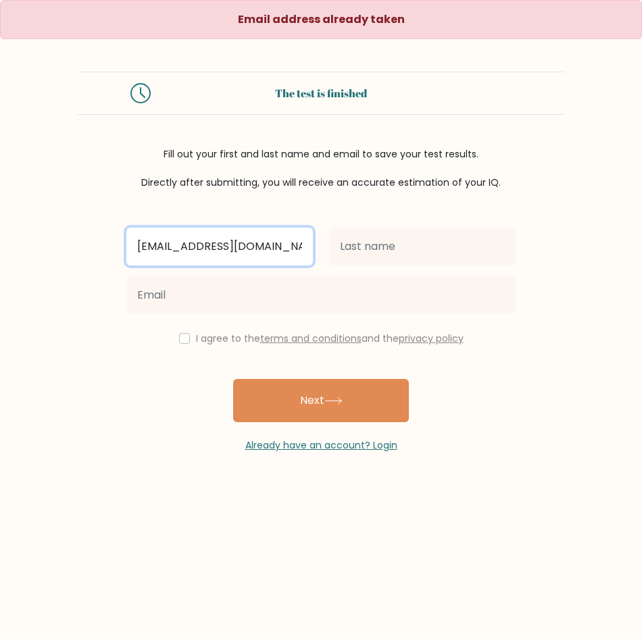
type input "[EMAIL_ADDRESS][DOMAIN_NAME]"
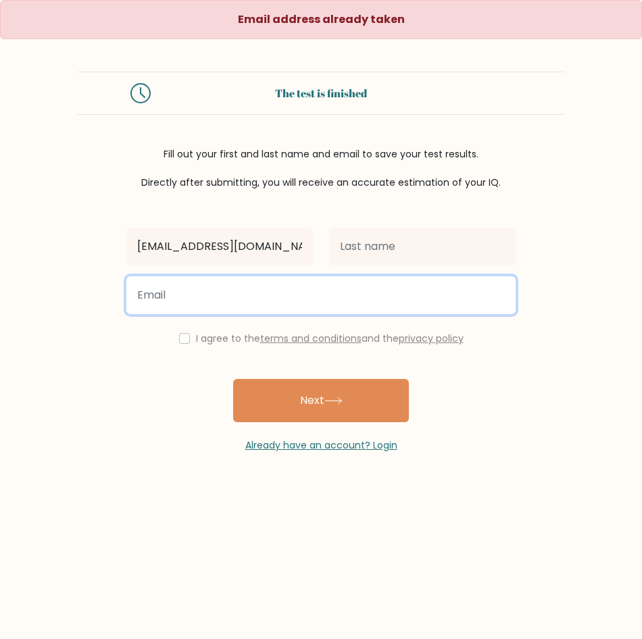
click at [161, 290] on input "email" at bounding box center [320, 295] width 389 height 38
paste input "ckbc.013@gmail.com"
type input "ckbc.013@gmail.com"
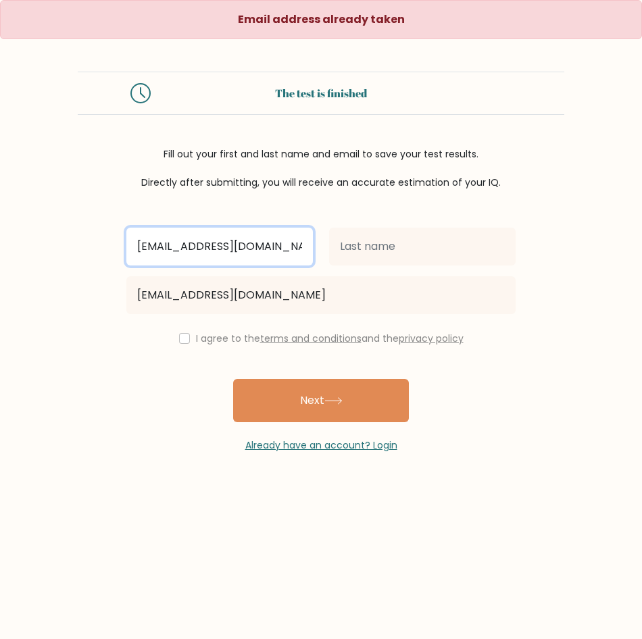
drag, startPoint x: 287, startPoint y: 233, endPoint x: 87, endPoint y: 224, distance: 200.3
click at [91, 224] on form "The test is finished Fill out your first and last name and email to save your t…" at bounding box center [321, 262] width 642 height 381
click at [180, 244] on input "text" at bounding box center [219, 247] width 187 height 38
type input "Chelsie Kyla"
type input "Cantos"
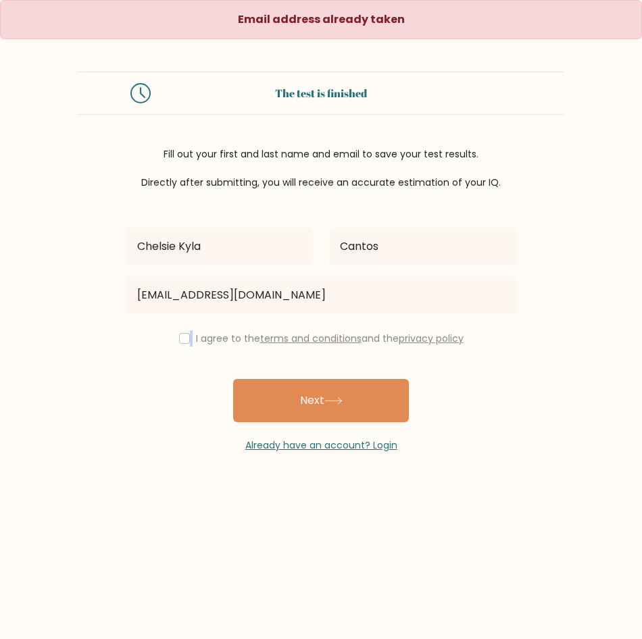
click at [187, 339] on div "I agree to the terms and conditions and the privacy policy" at bounding box center [321, 339] width 406 height 16
click at [186, 339] on input "checkbox" at bounding box center [184, 338] width 11 height 11
checkbox input "true"
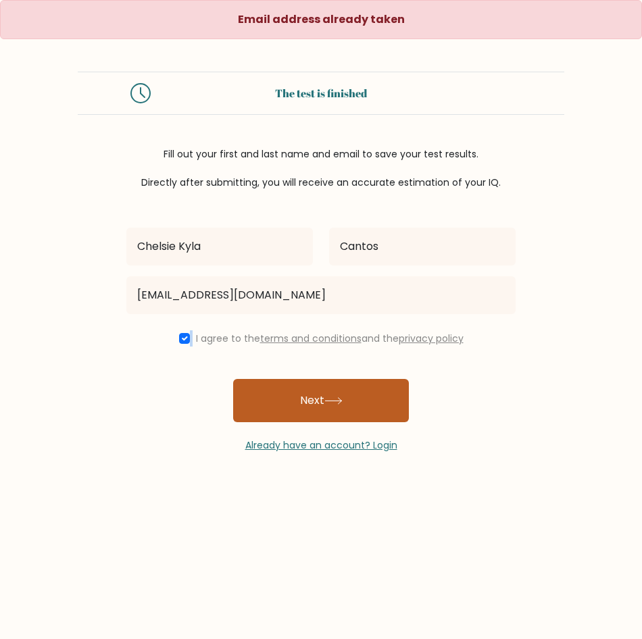
click at [311, 402] on button "Next" at bounding box center [321, 400] width 176 height 43
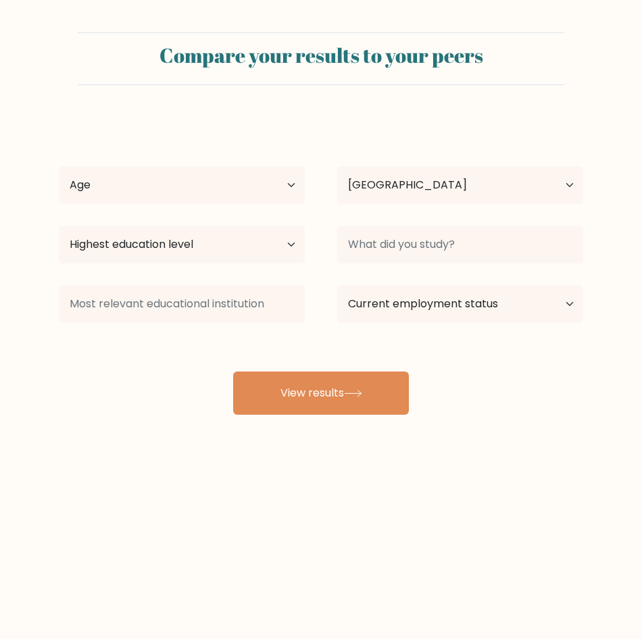
select select "PH"
click at [208, 174] on select "Age Under [DEMOGRAPHIC_DATA] [DEMOGRAPHIC_DATA] [DEMOGRAPHIC_DATA] [DEMOGRAPHIC…" at bounding box center [182, 185] width 246 height 38
select select "25_34"
click at [59, 166] on select "Age Under [DEMOGRAPHIC_DATA] [DEMOGRAPHIC_DATA] [DEMOGRAPHIC_DATA] [DEMOGRAPHIC…" at bounding box center [182, 185] width 246 height 38
click at [387, 201] on select "Country [GEOGRAPHIC_DATA] [GEOGRAPHIC_DATA] [GEOGRAPHIC_DATA] [US_STATE] [GEOGR…" at bounding box center [460, 185] width 246 height 38
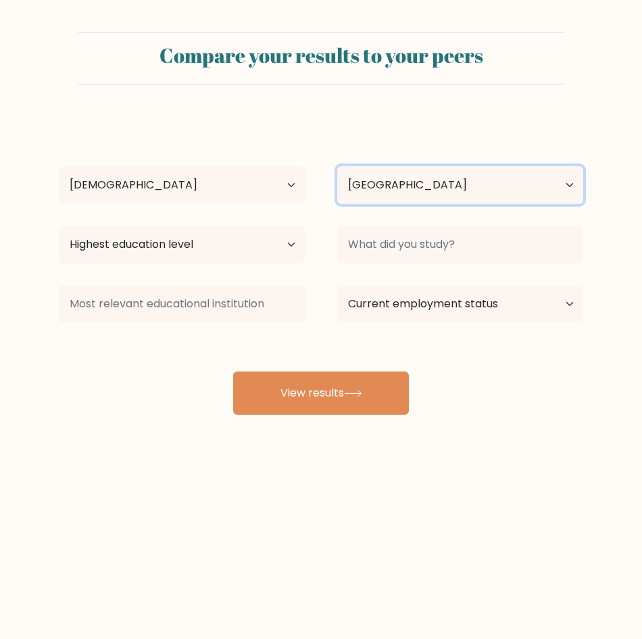
click at [391, 191] on select "Country [GEOGRAPHIC_DATA] [GEOGRAPHIC_DATA] [GEOGRAPHIC_DATA] [US_STATE] [GEOGR…" at bounding box center [460, 185] width 246 height 38
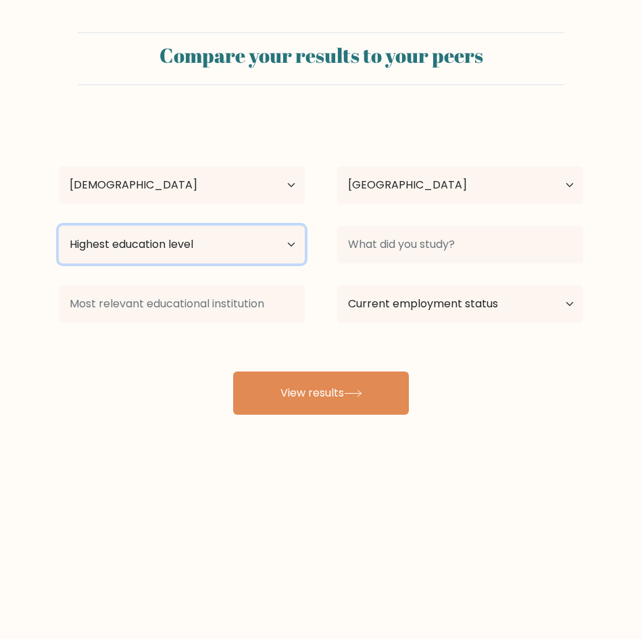
click at [185, 241] on select "Highest education level No schooling Primary Lower Secondary Upper Secondary Oc…" at bounding box center [182, 245] width 246 height 38
select select "upper_secondary"
click at [59, 226] on select "Highest education level No schooling Primary Lower Secondary Upper Secondary Oc…" at bounding box center [182, 245] width 246 height 38
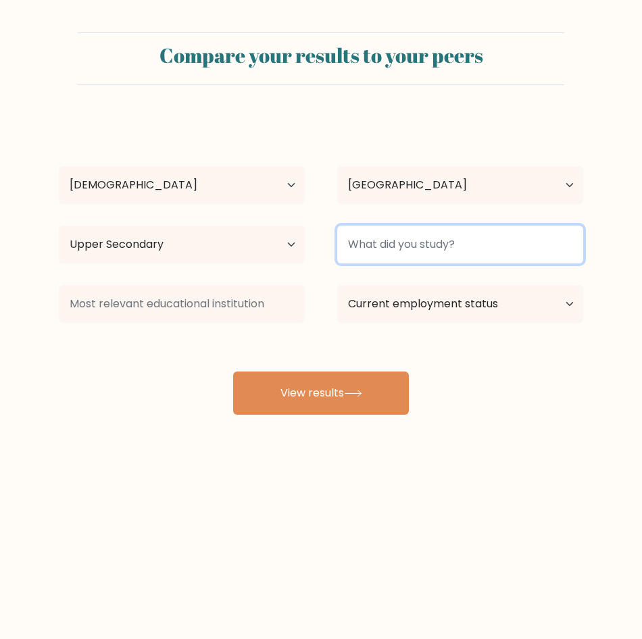
click at [383, 259] on input at bounding box center [460, 245] width 246 height 38
type input "S"
type input "College"
click at [434, 253] on input "College" at bounding box center [460, 245] width 246 height 38
drag, startPoint x: 434, startPoint y: 253, endPoint x: 294, endPoint y: 251, distance: 139.9
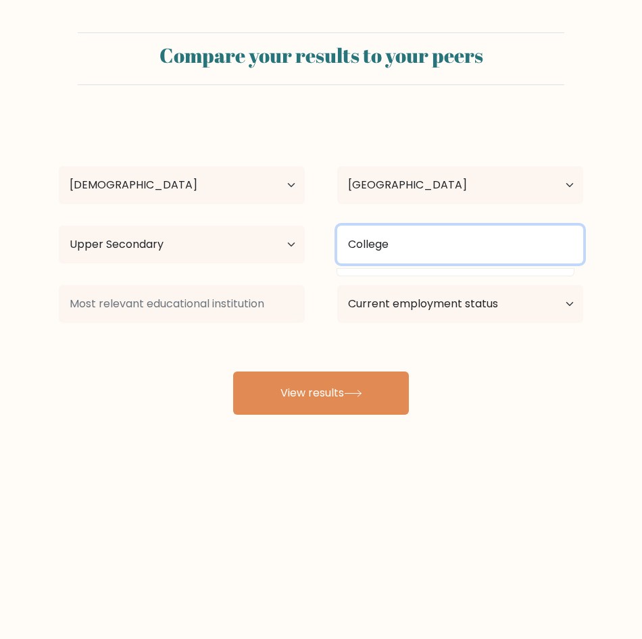
click at [295, 252] on div "Highest education level No schooling Primary Lower Secondary Upper Secondary Oc…" at bounding box center [321, 244] width 557 height 49
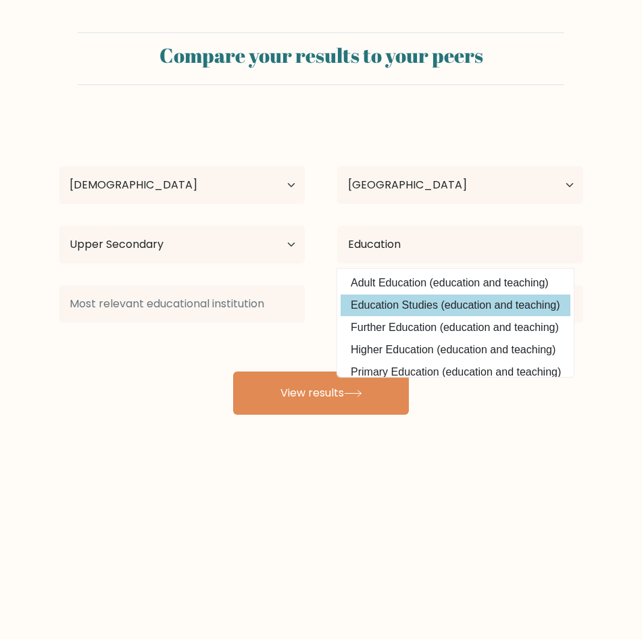
click at [406, 301] on option "Education Studies (education and teaching)" at bounding box center [456, 306] width 230 height 22
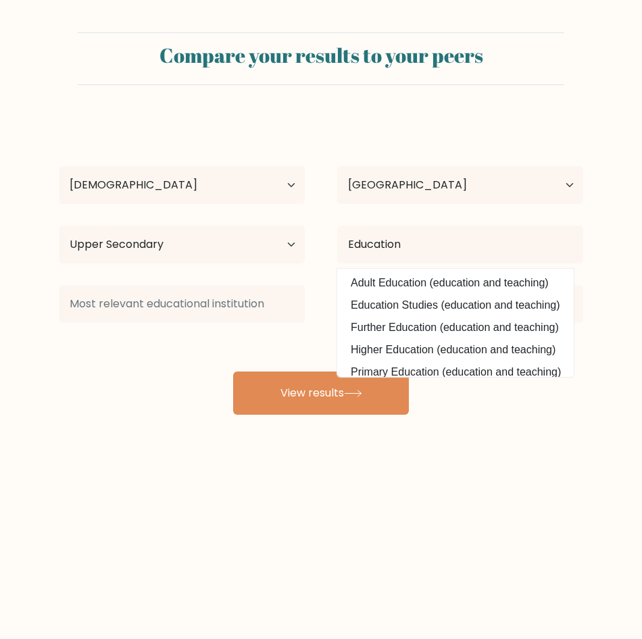
type input "Education Studies"
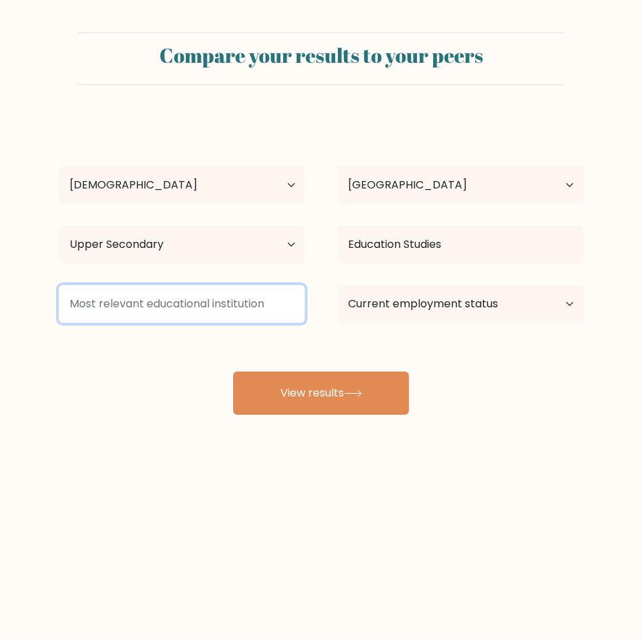
click at [203, 299] on input at bounding box center [182, 304] width 246 height 38
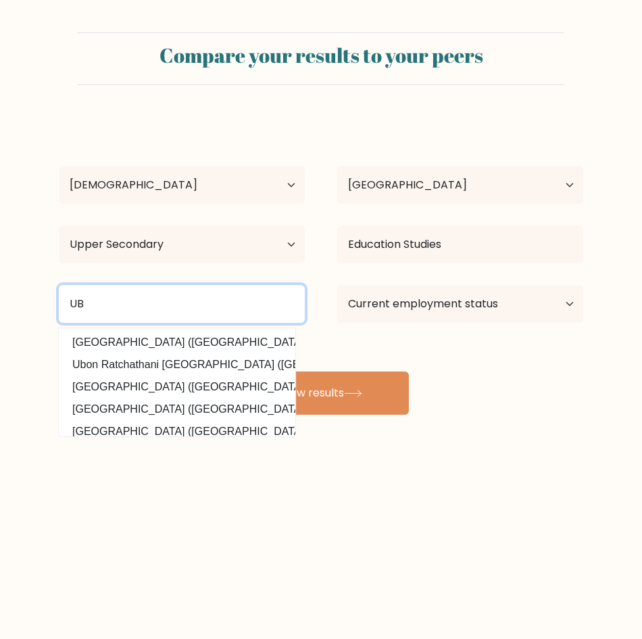
type input "UB"
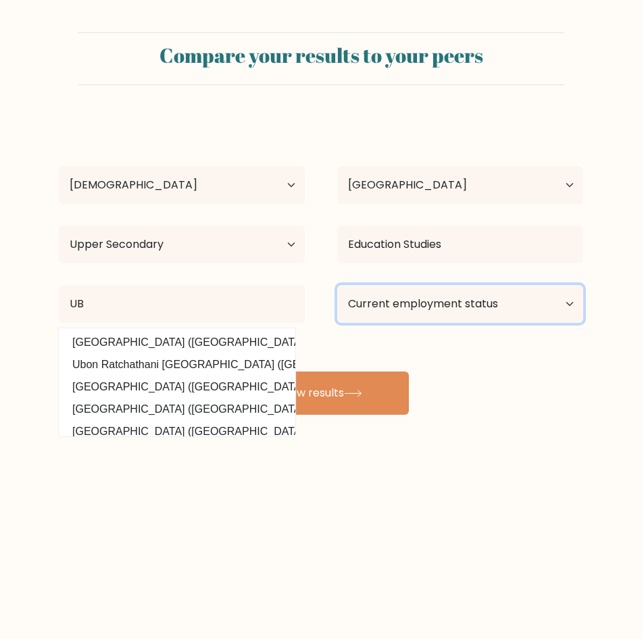
click at [435, 303] on select "Current employment status Employed Student Retired Other / prefer not to answer" at bounding box center [460, 304] width 246 height 38
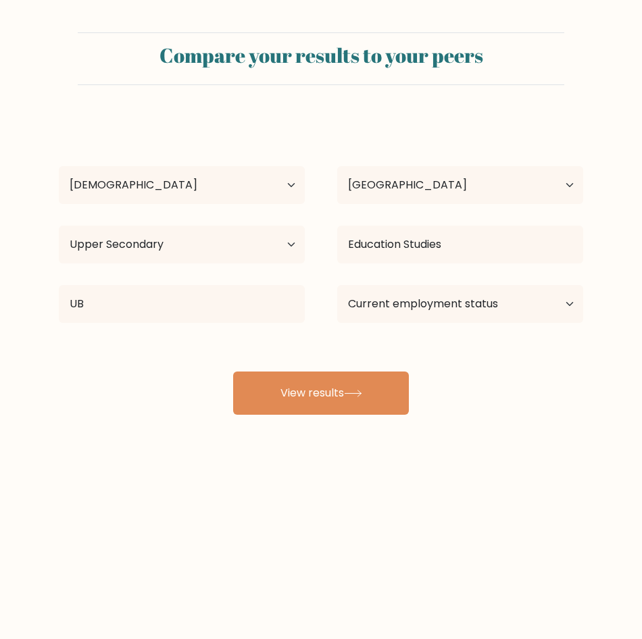
click at [431, 418] on div "Compare your results to your peers Chelsie Kyla Cantos Age Under 18 years old 1…" at bounding box center [321, 256] width 642 height 512
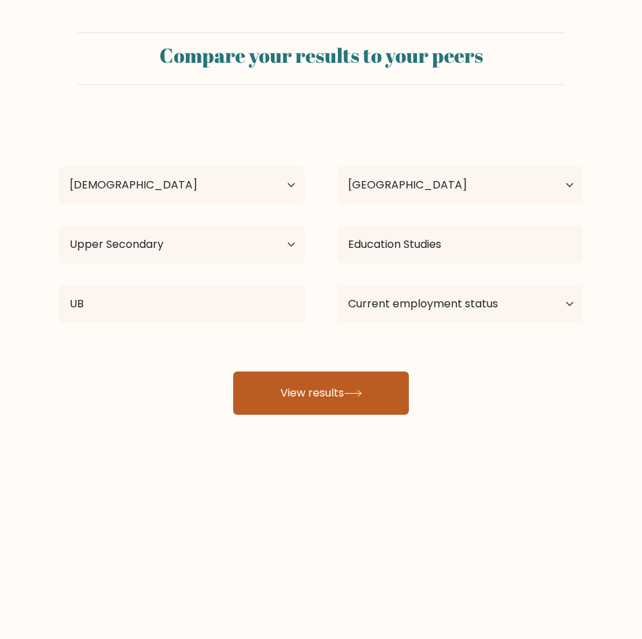
click at [355, 391] on icon at bounding box center [353, 393] width 18 height 7
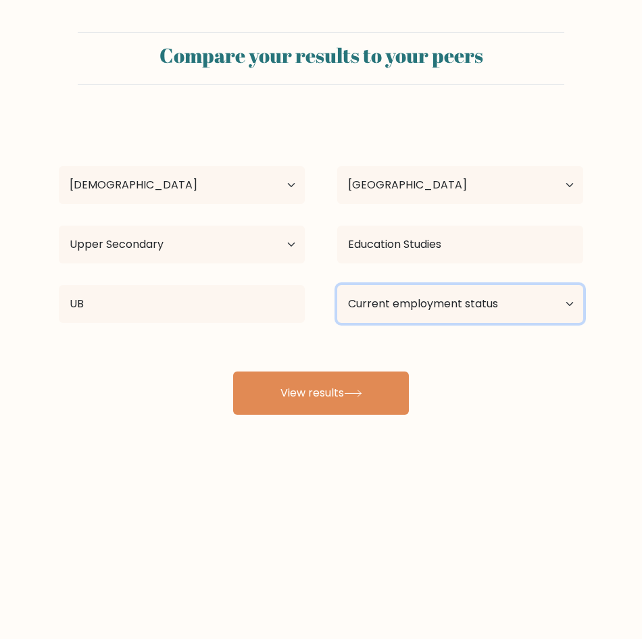
click at [435, 297] on select "Current employment status Employed Student Retired Other / prefer not to answer" at bounding box center [460, 304] width 246 height 38
select select "other"
click at [337, 285] on select "Current employment status Employed Student Retired Other / prefer not to answer" at bounding box center [460, 304] width 246 height 38
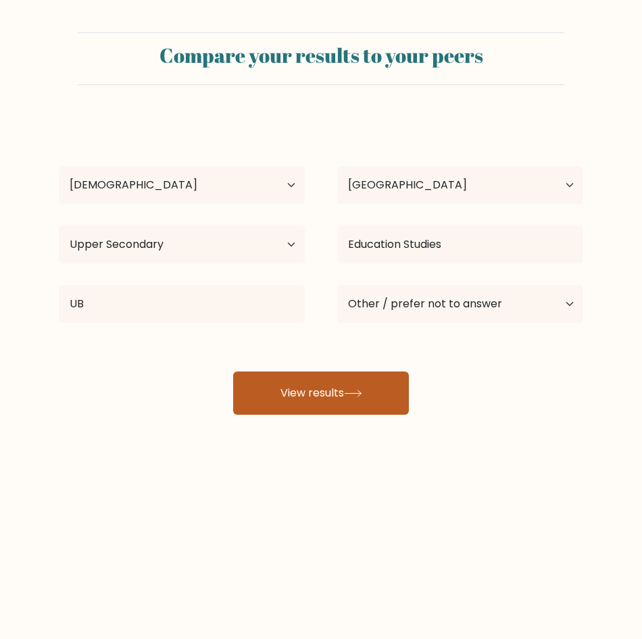
click at [315, 383] on button "View results" at bounding box center [321, 393] width 176 height 43
